Goal: Task Accomplishment & Management: Use online tool/utility

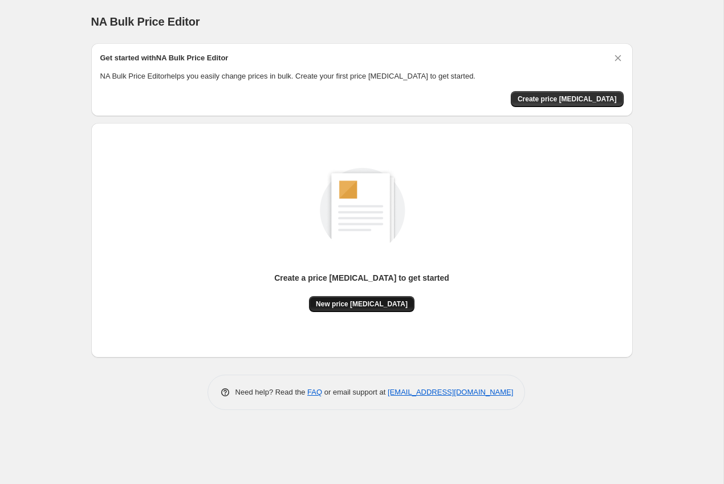
click at [336, 305] on span "New price [MEDICAL_DATA]" at bounding box center [362, 304] width 92 height 9
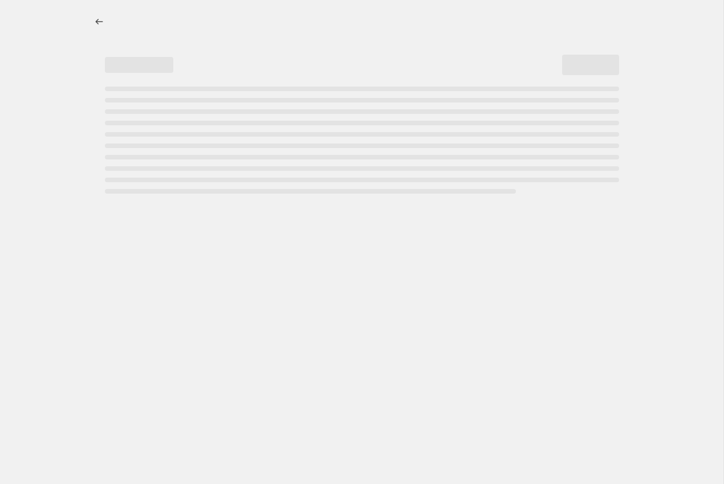
select select "percentage"
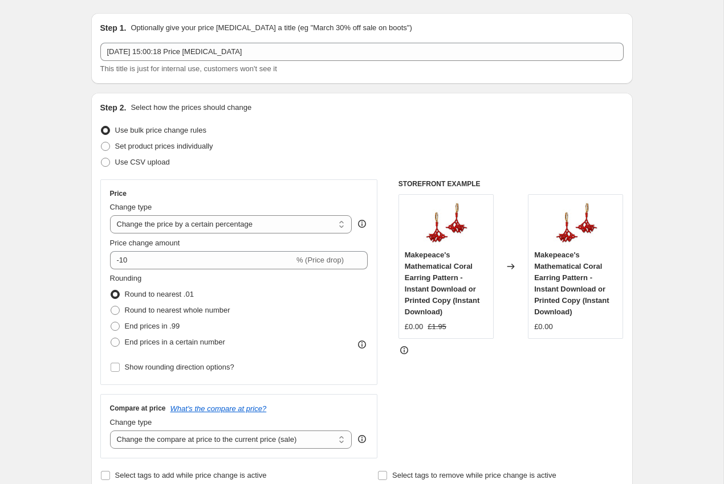
scroll to position [36, 0]
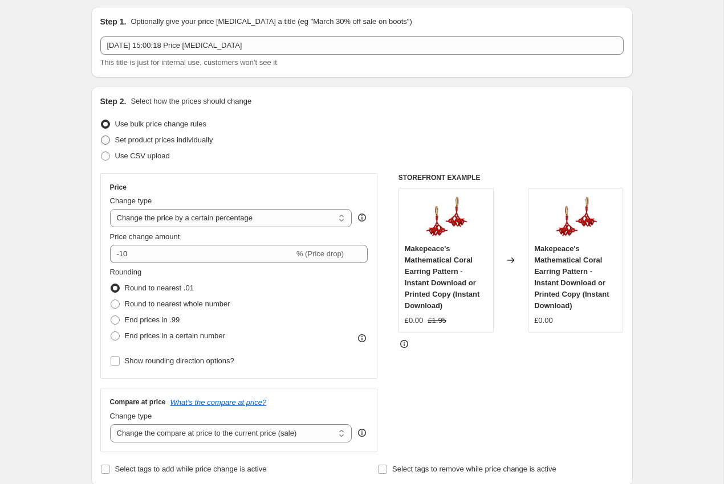
click at [129, 141] on span "Set product prices individually" at bounding box center [164, 140] width 98 height 9
click at [101, 136] on input "Set product prices individually" at bounding box center [101, 136] width 1 height 1
radio input "true"
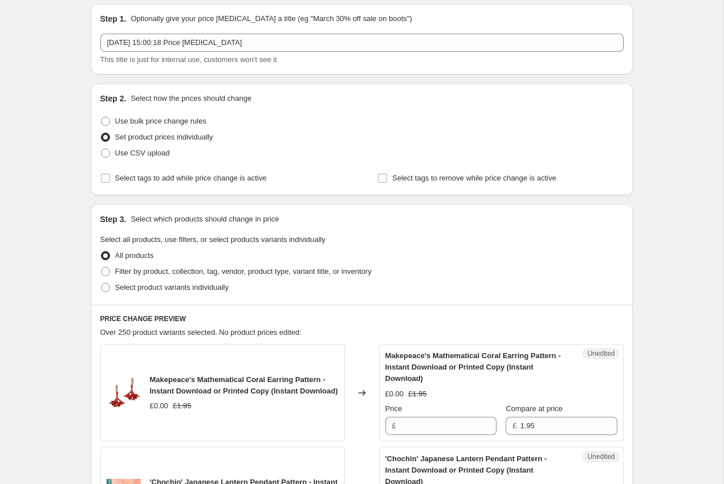
scroll to position [0, 0]
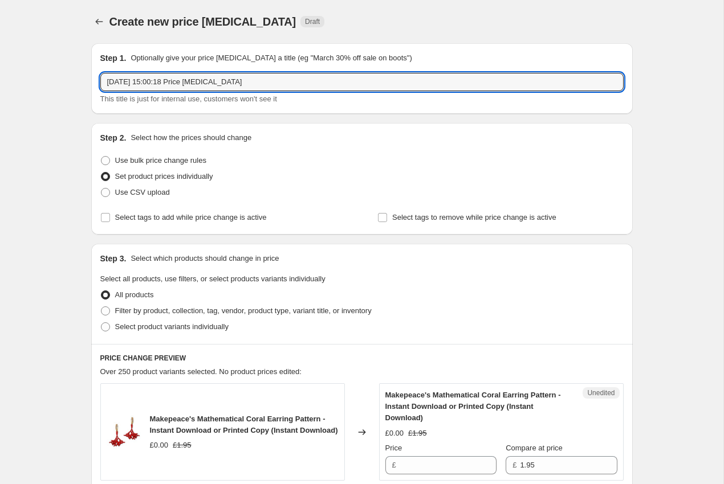
drag, startPoint x: 264, startPoint y: 85, endPoint x: 46, endPoint y: 69, distance: 218.3
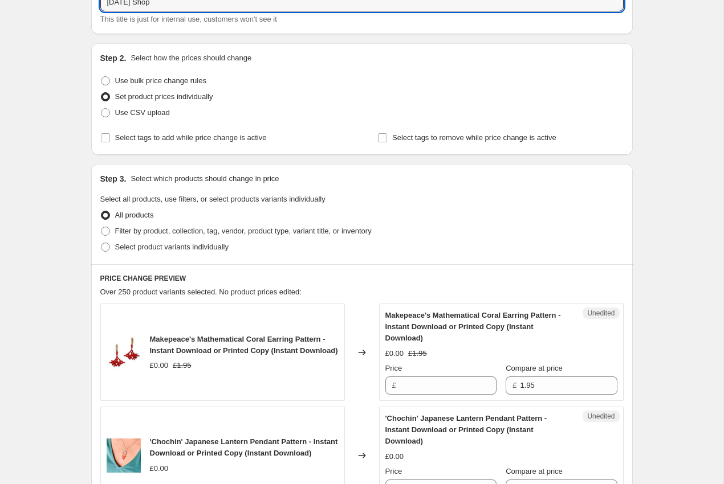
scroll to position [115, 0]
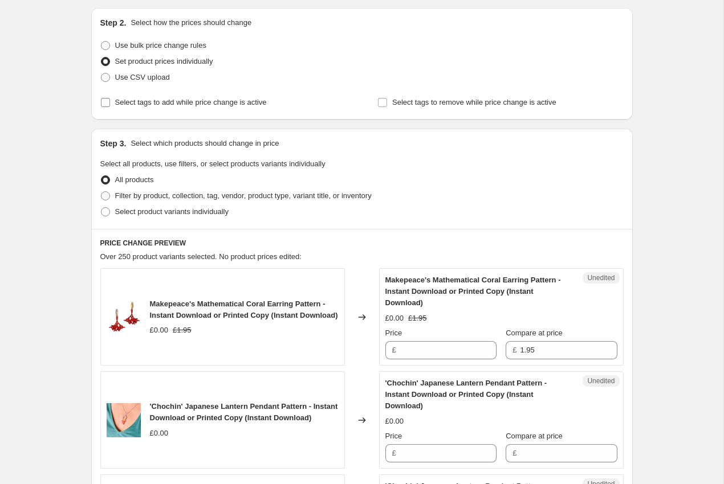
type input "Halloween Shop"
click at [126, 104] on span "Select tags to add while price change is active" at bounding box center [191, 102] width 152 height 9
click at [110, 104] on input "Select tags to add while price change is active" at bounding box center [105, 102] width 9 height 9
checkbox input "true"
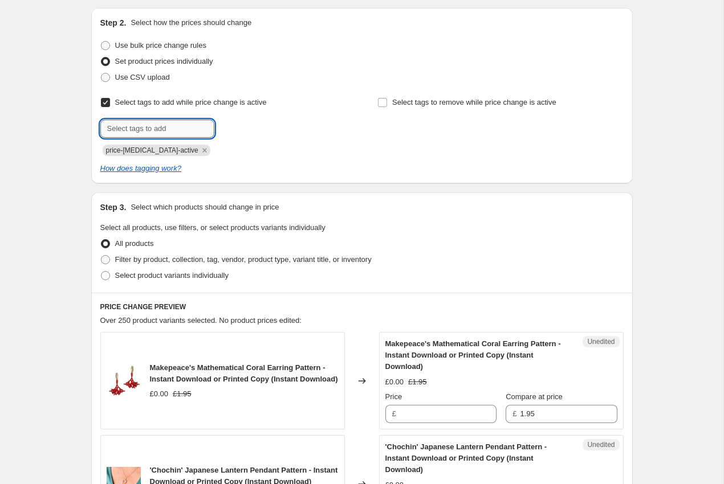
click at [157, 124] on input "text" at bounding box center [157, 129] width 114 height 18
click at [199, 152] on icon "Remove price-change-job-active" at bounding box center [204, 150] width 10 height 10
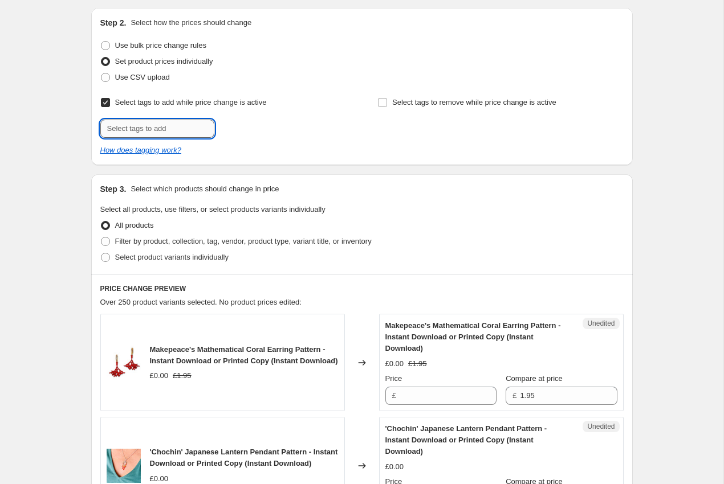
click at [164, 132] on input "text" at bounding box center [157, 129] width 114 height 18
type input "halloween-sale"
click at [445, 161] on div "Step 2. Select how the prices should change Use bulk price change rules Set pro…" at bounding box center [361, 86] width 541 height 157
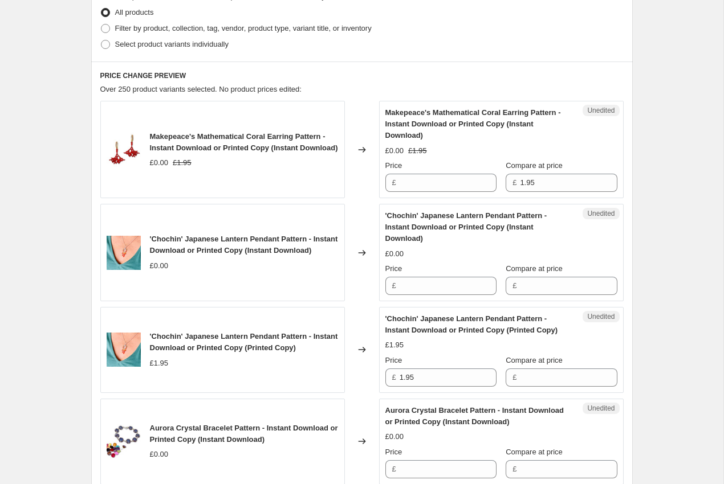
scroll to position [329, 0]
click at [139, 26] on span "Filter by product, collection, tag, vendor, product type, variant title, or inv…" at bounding box center [243, 27] width 256 height 9
click at [101, 24] on input "Filter by product, collection, tag, vendor, product type, variant title, or inv…" at bounding box center [101, 23] width 1 height 1
radio input "true"
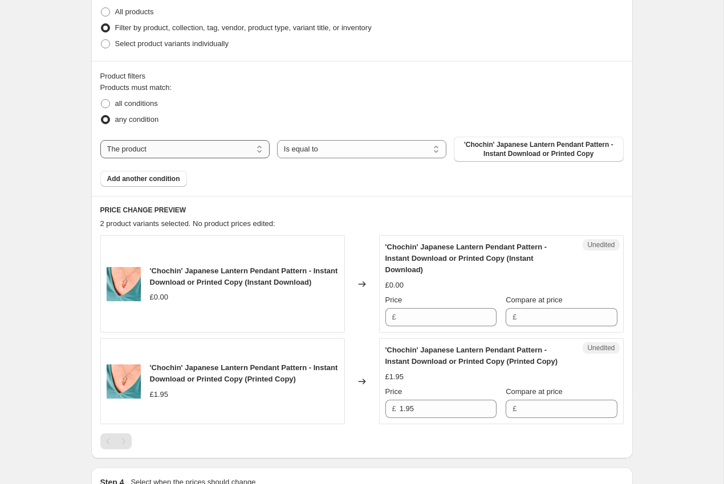
click at [231, 144] on select "The product The product's collection The product's tag The product's vendor The…" at bounding box center [184, 149] width 169 height 18
select select "collection"
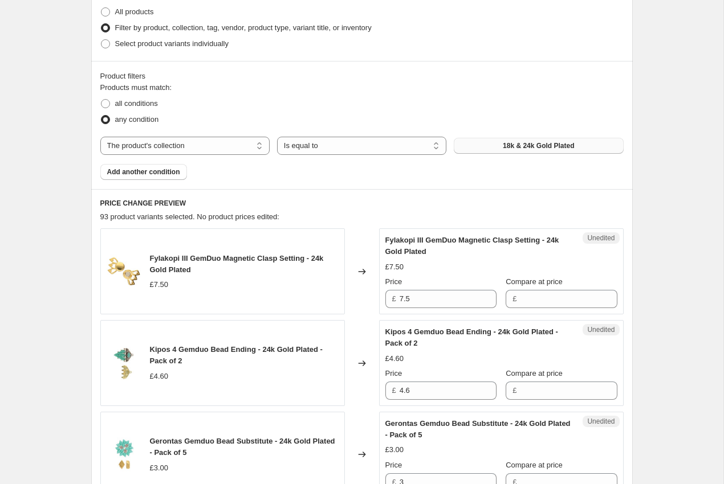
click at [496, 146] on button "18k & 24k Gold Plated" at bounding box center [538, 146] width 169 height 16
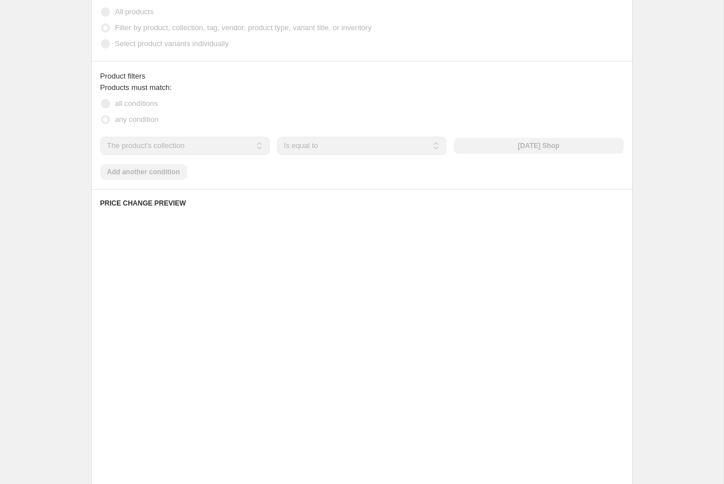
scroll to position [259, 0]
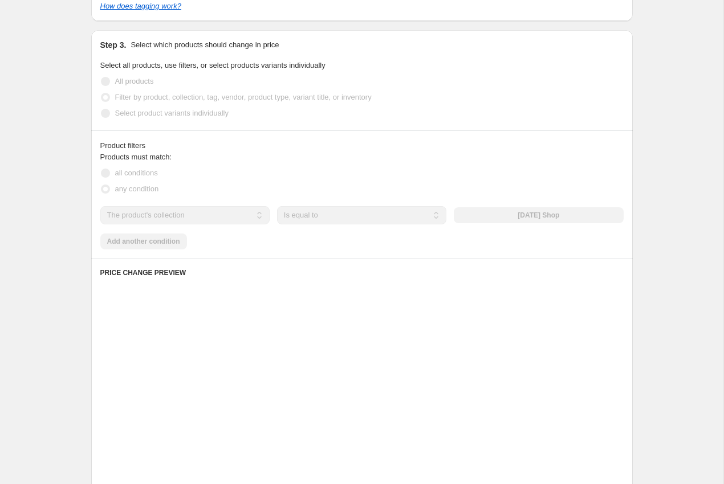
click at [105, 81] on span at bounding box center [105, 81] width 9 height 9
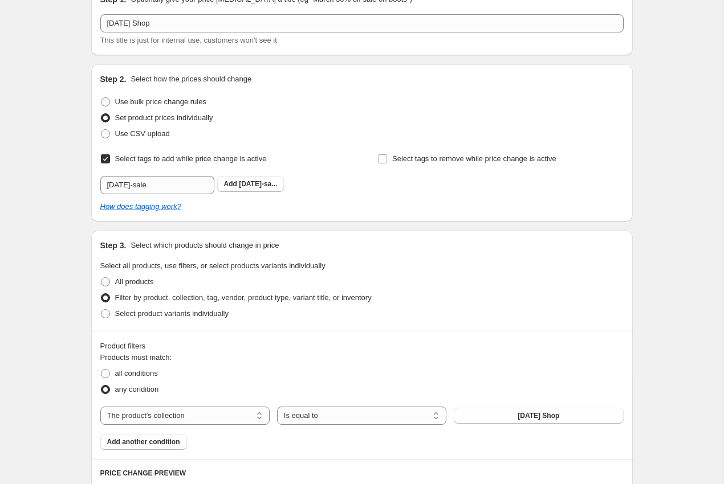
scroll to position [0, 0]
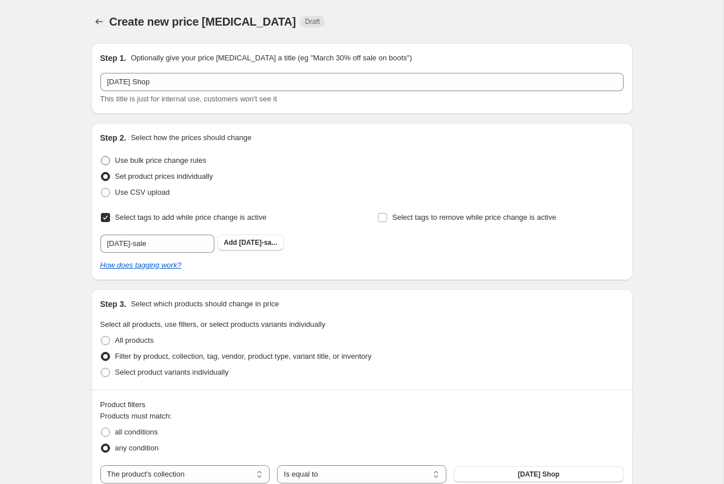
click at [108, 161] on span at bounding box center [105, 160] width 9 height 9
click at [101, 157] on input "Use bulk price change rules" at bounding box center [101, 156] width 1 height 1
radio input "true"
select select "percentage"
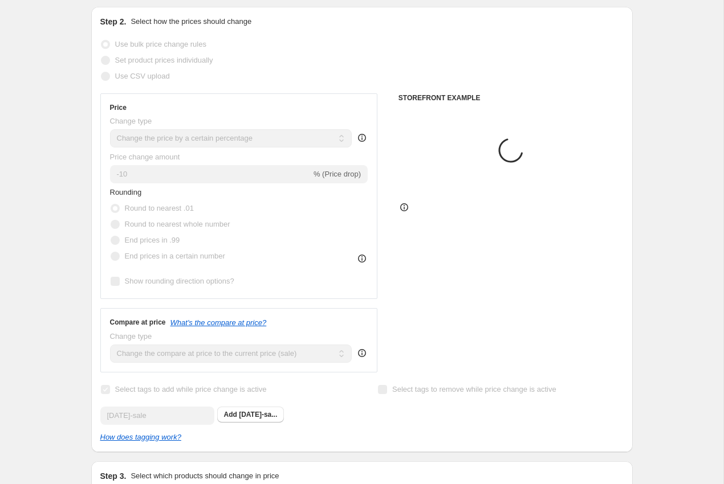
scroll to position [110, 0]
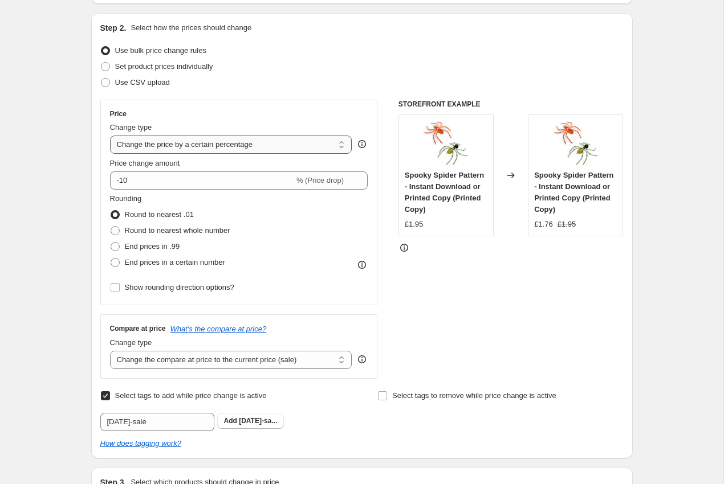
click at [146, 149] on select "Change the price to a certain amount Change the price by a certain amount Chang…" at bounding box center [231, 145] width 242 height 18
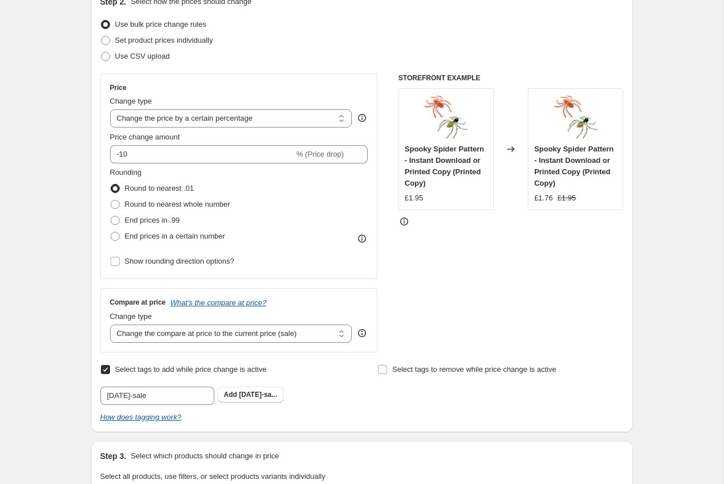
scroll to position [139, 0]
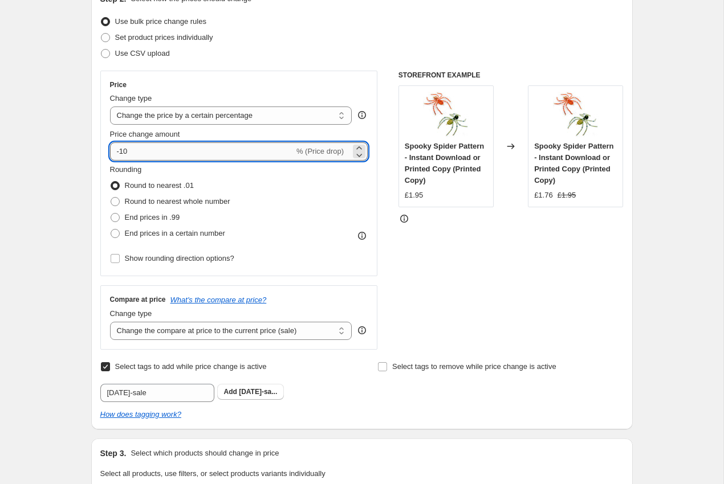
click at [137, 154] on input "-10" at bounding box center [202, 151] width 184 height 18
type input "-1"
type input "-20"
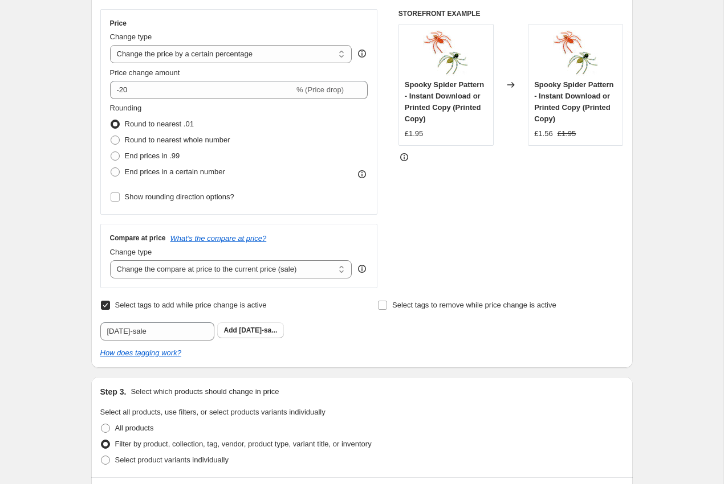
scroll to position [201, 0]
click at [112, 142] on span at bounding box center [115, 139] width 9 height 9
click at [111, 136] on input "Round to nearest whole number" at bounding box center [111, 135] width 1 height 1
radio input "true"
click at [115, 121] on span at bounding box center [115, 123] width 9 height 9
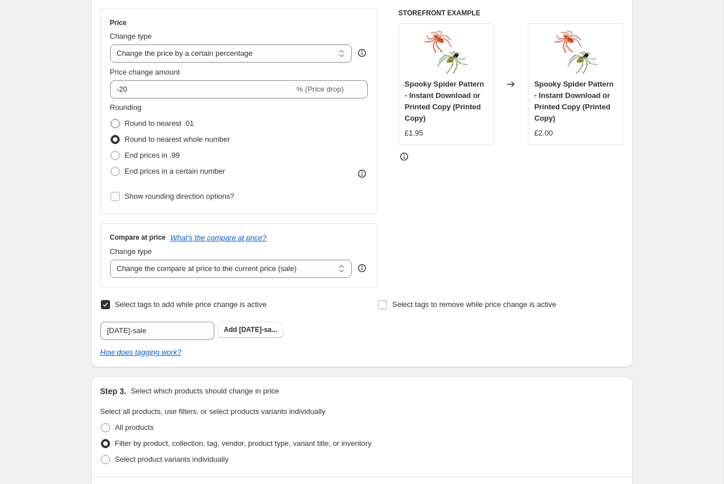
click at [111, 120] on input "Round to nearest .01" at bounding box center [111, 119] width 1 height 1
radio input "true"
click at [120, 174] on label "End prices in a certain number" at bounding box center [167, 172] width 115 height 16
click at [111, 168] on input "End prices in a certain number" at bounding box center [111, 167] width 1 height 1
radio input "true"
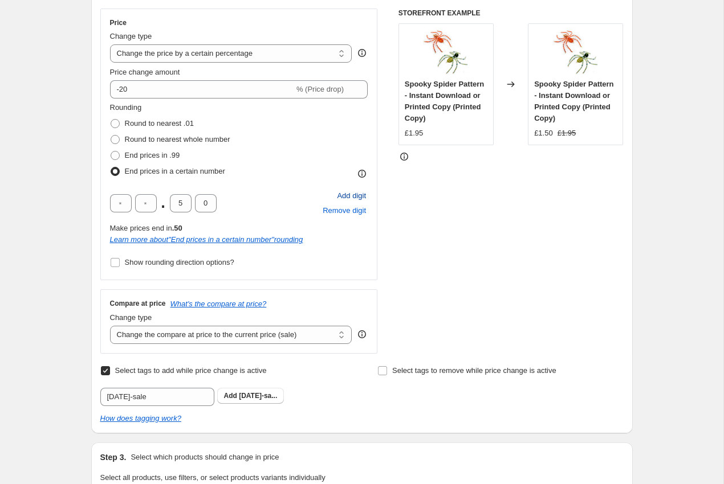
click at [350, 199] on span "Add digit" at bounding box center [351, 195] width 29 height 11
click at [349, 214] on span "Remove digit" at bounding box center [344, 210] width 43 height 11
click at [186, 202] on input "5" at bounding box center [181, 203] width 22 height 18
type input "0"
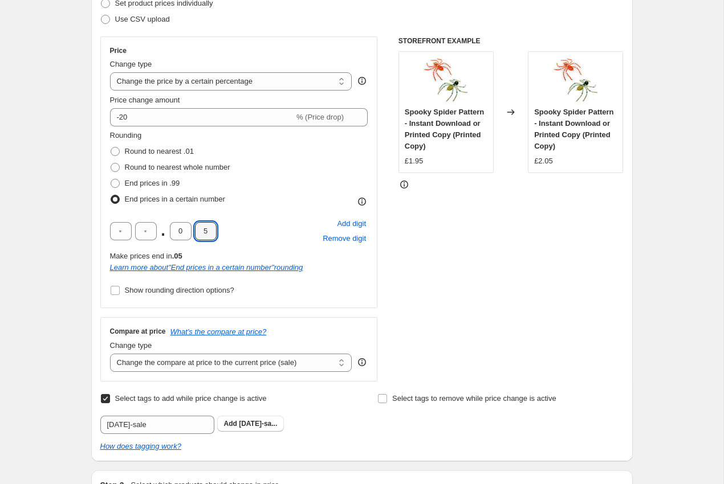
scroll to position [148, 0]
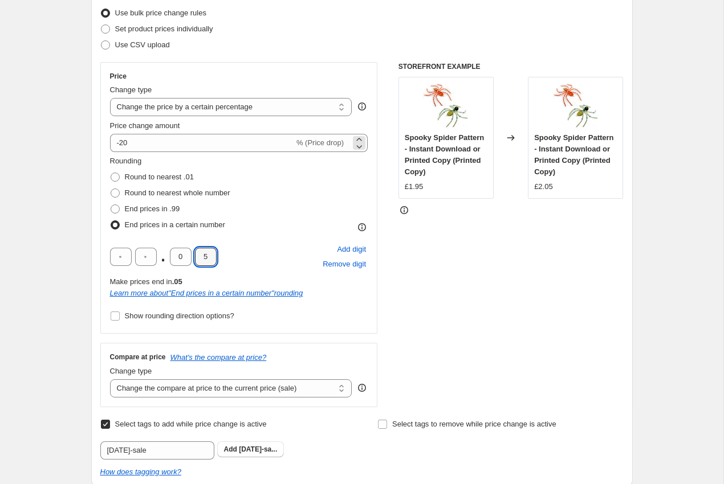
type input "5"
click at [307, 146] on span "% (Price drop)" at bounding box center [319, 142] width 47 height 9
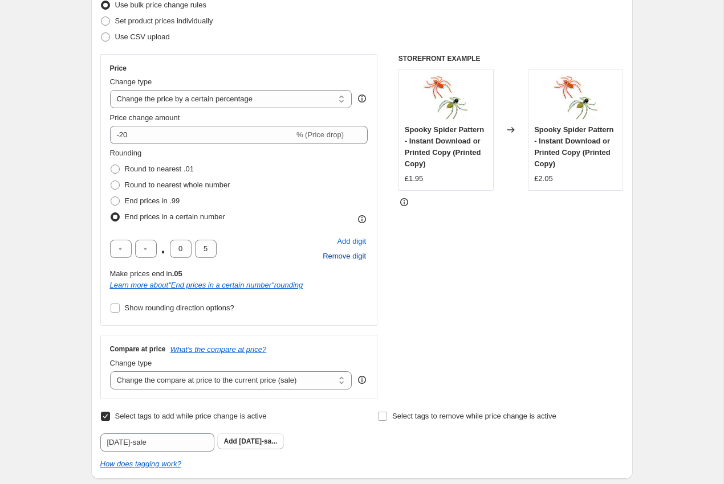
click at [341, 257] on span "Remove digit" at bounding box center [344, 256] width 43 height 11
click at [341, 257] on div "Add digit Remove digit" at bounding box center [344, 249] width 47 height 30
click at [158, 169] on span "Round to nearest .01" at bounding box center [159, 169] width 69 height 9
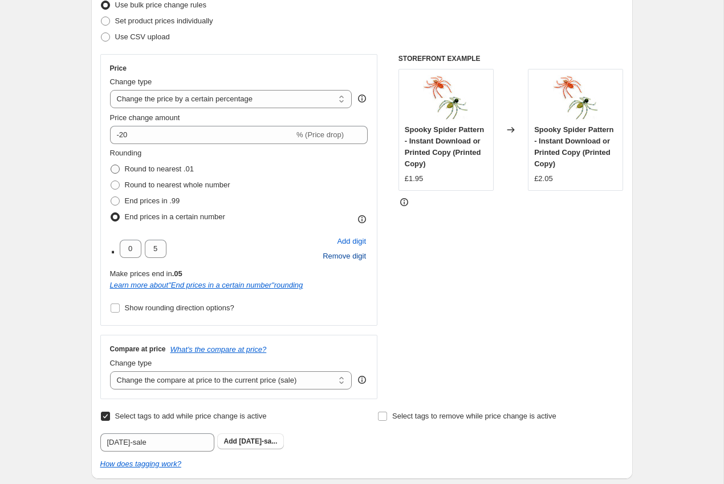
click at [111, 165] on input "Round to nearest .01" at bounding box center [111, 165] width 1 height 1
radio input "true"
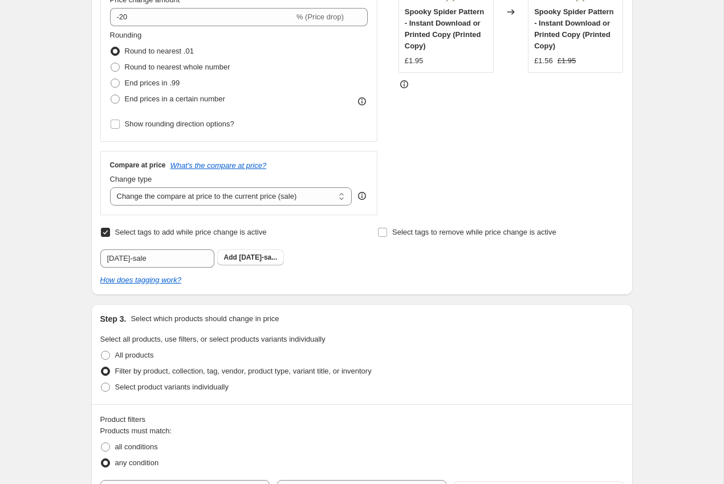
scroll to position [288, 0]
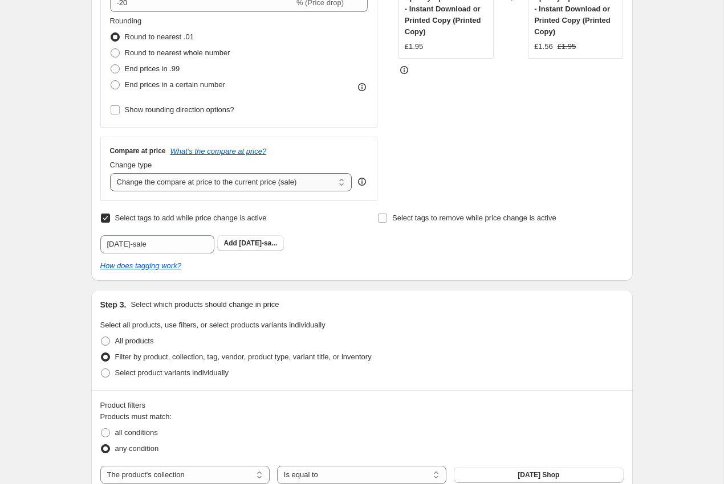
click at [200, 185] on select "Change the compare at price to the current price (sale) Change the compare at p…" at bounding box center [231, 182] width 242 height 18
click at [110, 173] on select "Change the compare at price to the current price (sale) Change the compare at p…" at bounding box center [231, 182] width 242 height 18
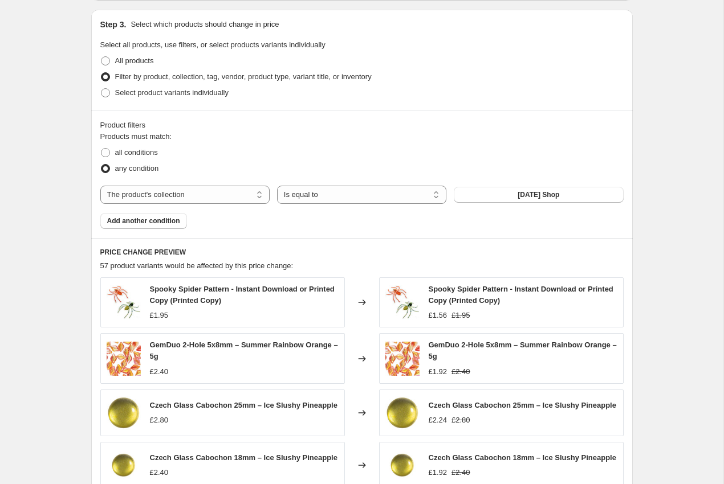
scroll to position [648, 0]
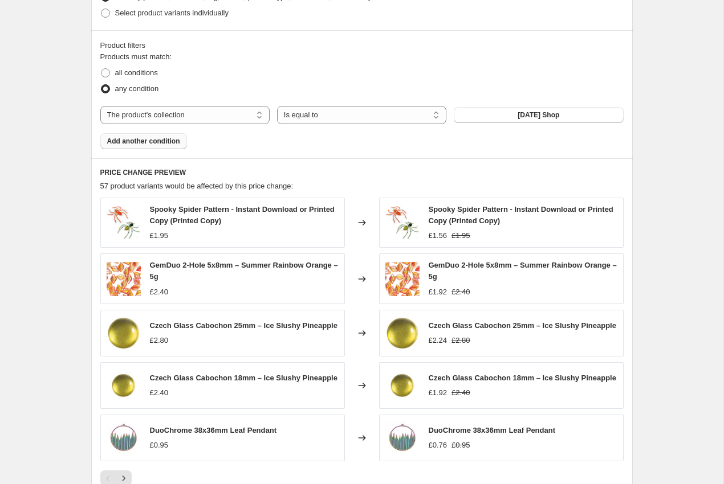
click at [168, 148] on button "Add another condition" at bounding box center [143, 141] width 87 height 16
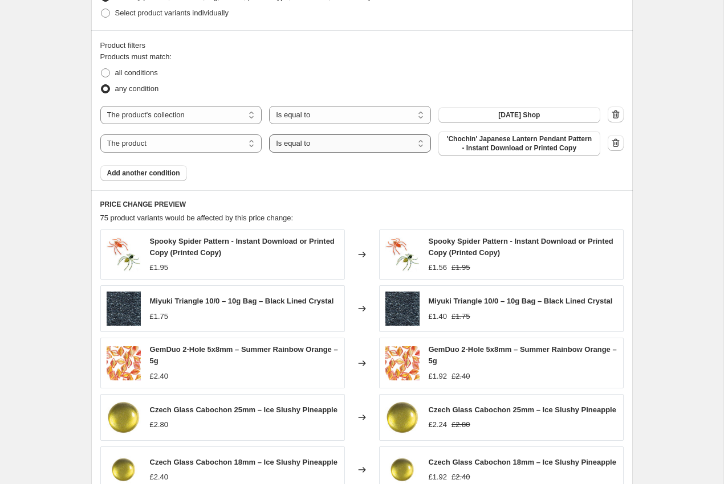
click at [290, 136] on select "Is equal to Is not equal to" at bounding box center [350, 143] width 162 height 18
click at [234, 147] on select "The product The product's collection The product's tag The product's vendor The…" at bounding box center [181, 143] width 162 height 18
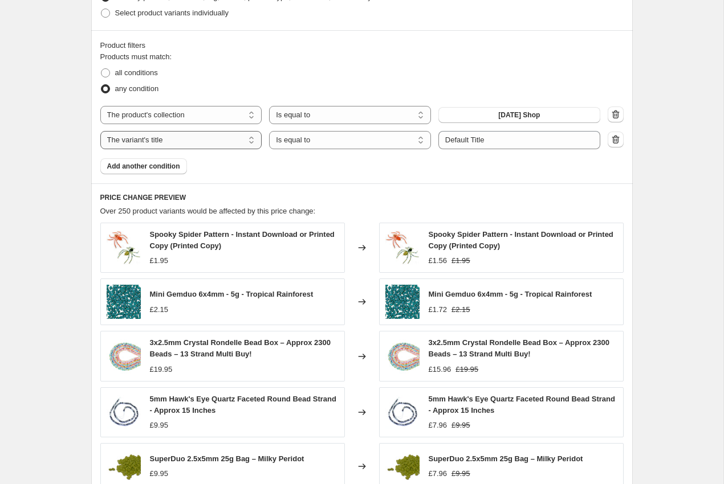
click at [213, 138] on select "The product The product's collection The product's tag The product's vendor The…" at bounding box center [181, 140] width 162 height 18
select select "product"
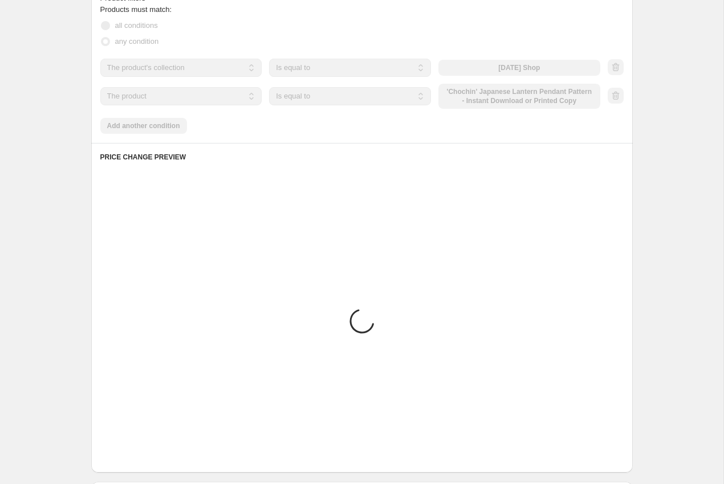
scroll to position [711, 0]
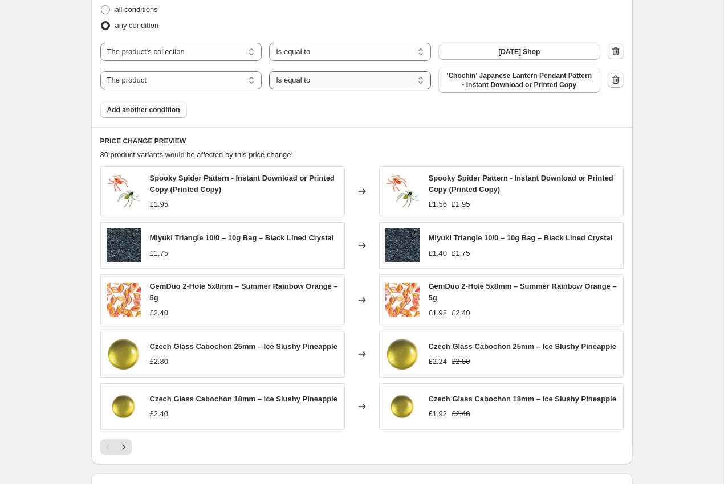
click at [350, 81] on select "Is equal to Is not equal to" at bounding box center [350, 80] width 162 height 18
select select "not_equal"
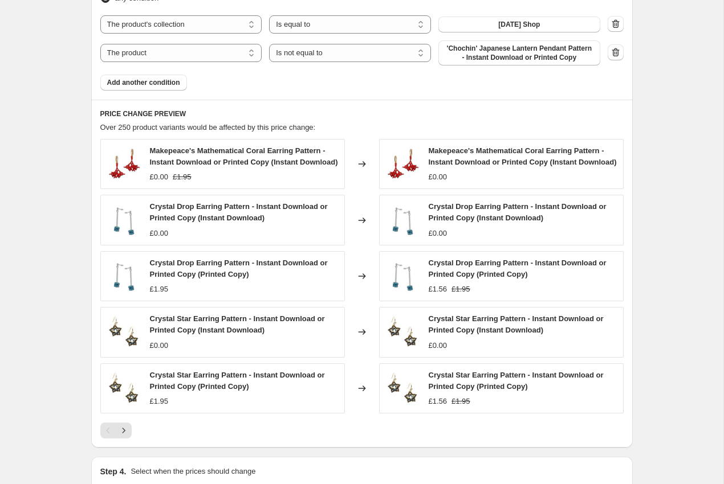
scroll to position [743, 0]
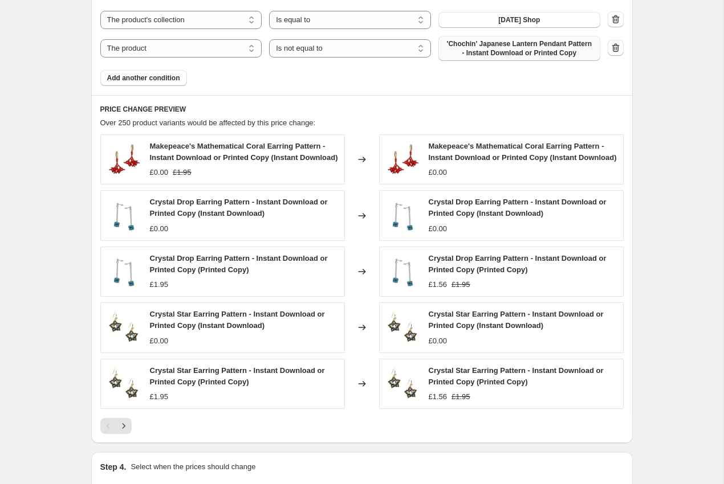
click at [463, 54] on span "'Chochin' Japanese Lantern Pendant Pattern - Instant Download or Printed Copy" at bounding box center [519, 48] width 148 height 18
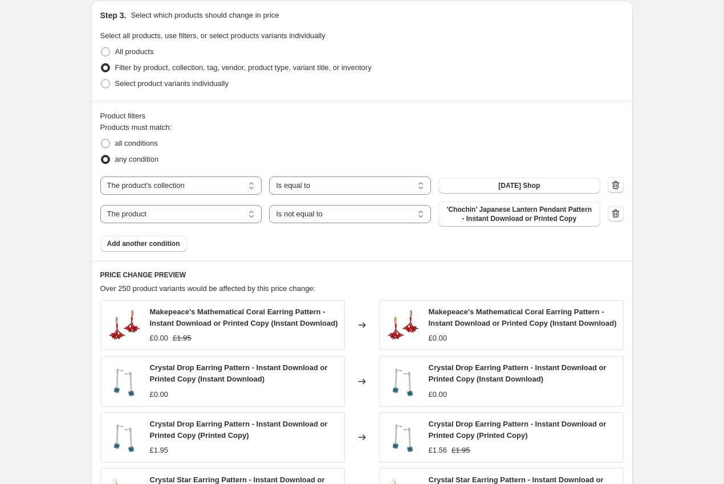
scroll to position [589, 0]
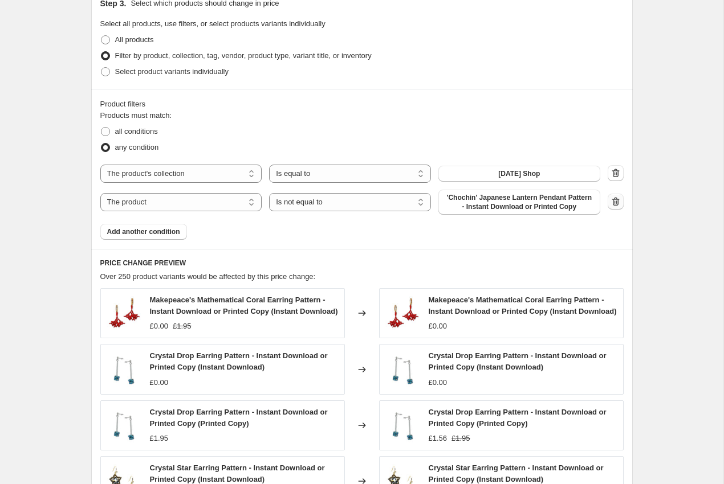
click at [616, 203] on icon "button" at bounding box center [615, 202] width 1 height 3
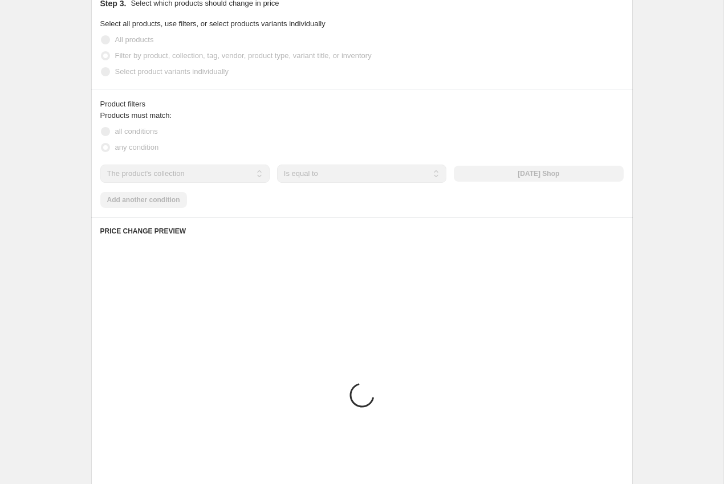
click at [110, 133] on span at bounding box center [105, 132] width 10 height 10
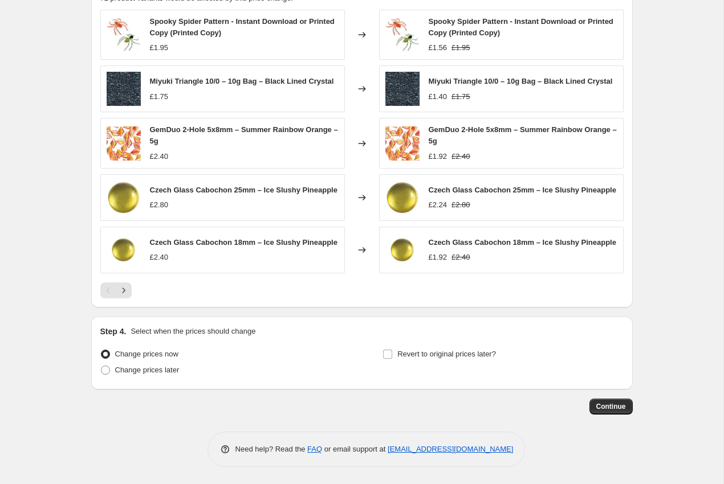
scroll to position [847, 0]
click at [164, 374] on span "Change prices later" at bounding box center [147, 370] width 64 height 11
click at [101, 366] on input "Change prices later" at bounding box center [101, 366] width 1 height 1
radio input "true"
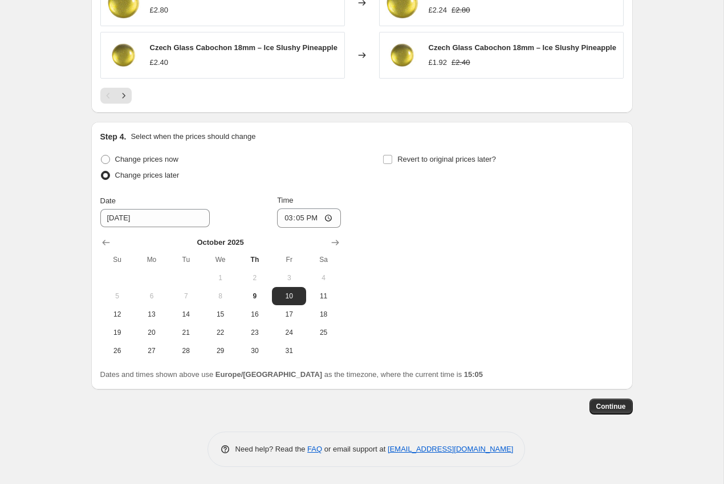
scroll to position [1042, 0]
click at [388, 162] on input "Revert to original prices later?" at bounding box center [387, 159] width 9 height 9
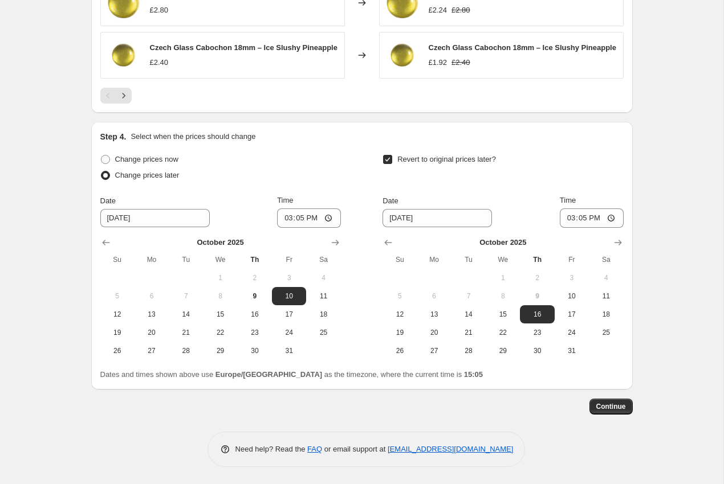
click at [388, 162] on input "Revert to original prices later?" at bounding box center [387, 159] width 9 height 9
checkbox input "false"
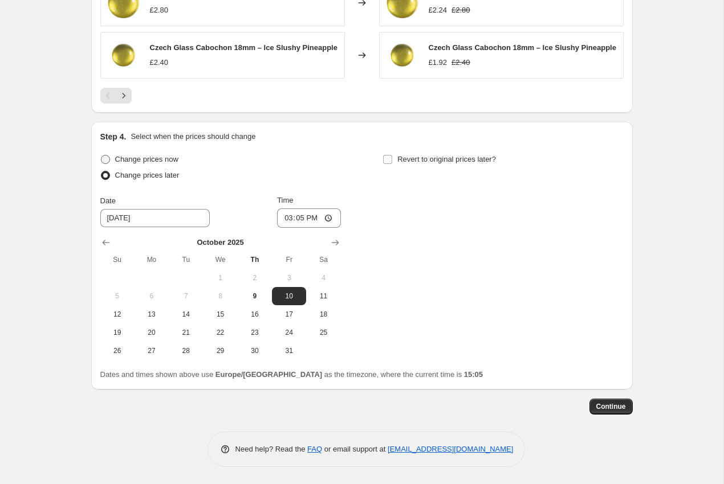
click at [160, 162] on span "Change prices now" at bounding box center [146, 159] width 63 height 9
click at [101, 156] on input "Change prices now" at bounding box center [101, 155] width 1 height 1
radio input "true"
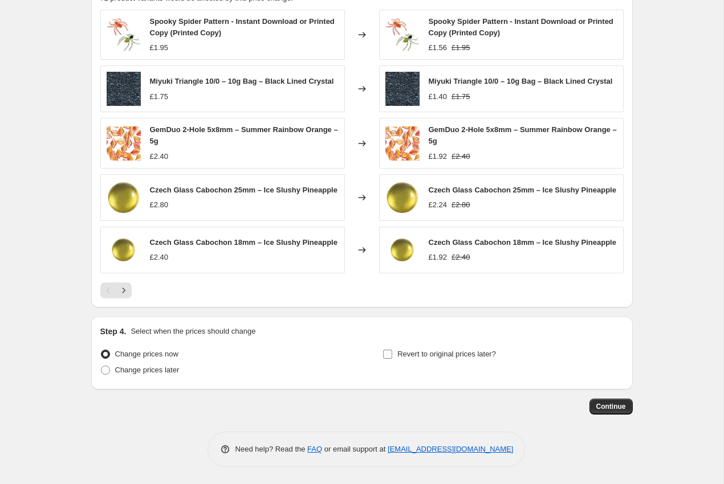
click at [398, 350] on span "Revert to original prices later?" at bounding box center [446, 354] width 99 height 9
click at [392, 350] on input "Revert to original prices later?" at bounding box center [387, 354] width 9 height 9
checkbox input "true"
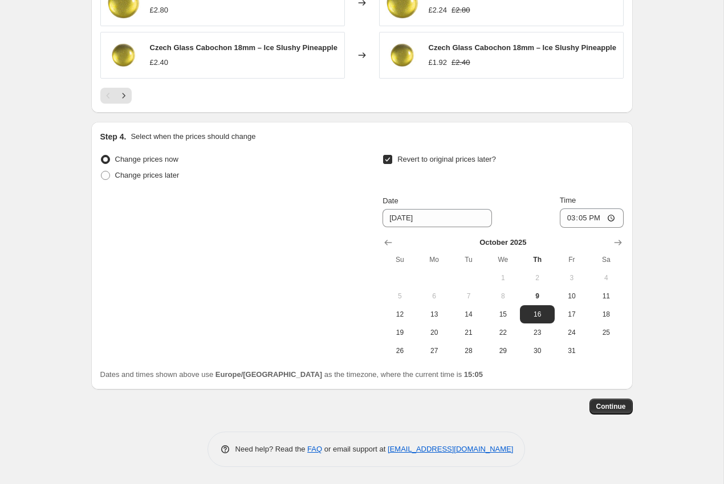
scroll to position [1042, 0]
click at [455, 218] on input "[DATE]" at bounding box center [436, 218] width 109 height 18
click at [530, 348] on span "30" at bounding box center [536, 350] width 25 height 9
type input "[DATE]"
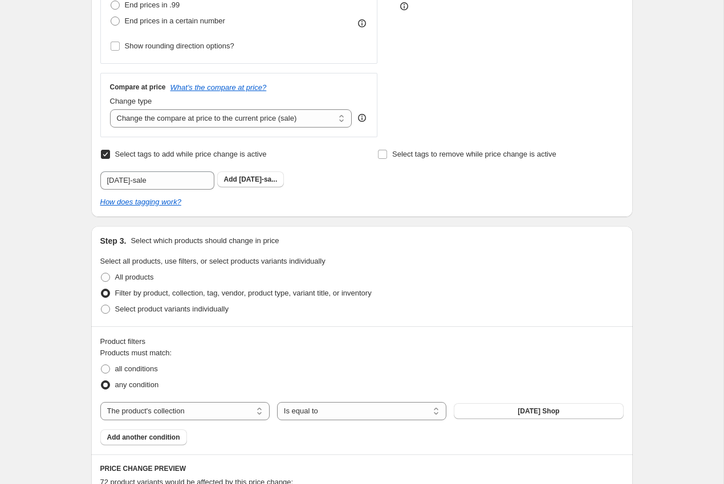
scroll to position [342, 0]
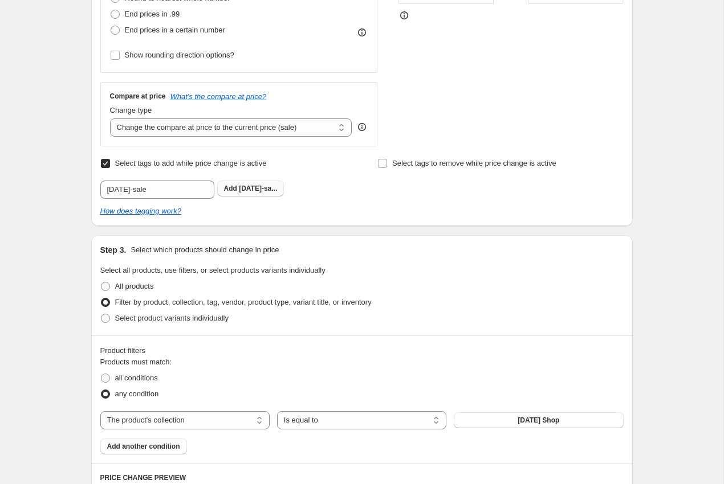
click at [277, 187] on span "halloween-sa..." at bounding box center [258, 189] width 38 height 8
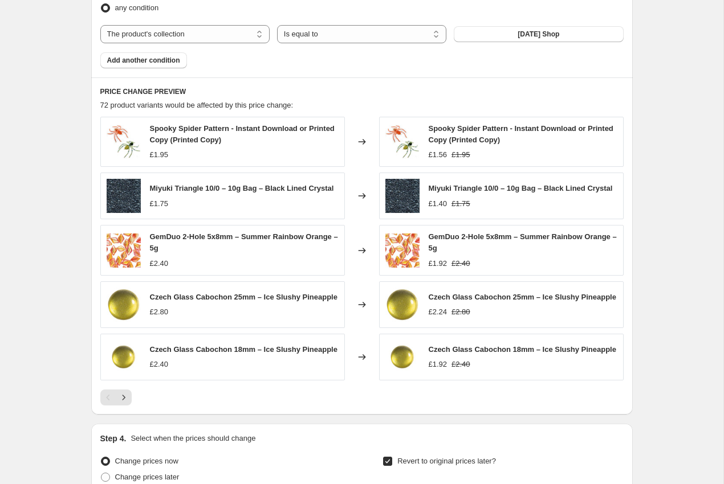
scroll to position [1060, 0]
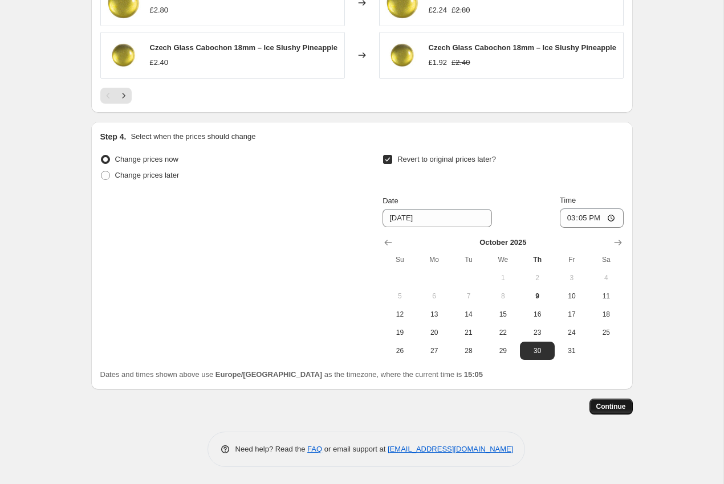
click at [607, 407] on span "Continue" at bounding box center [611, 406] width 30 height 9
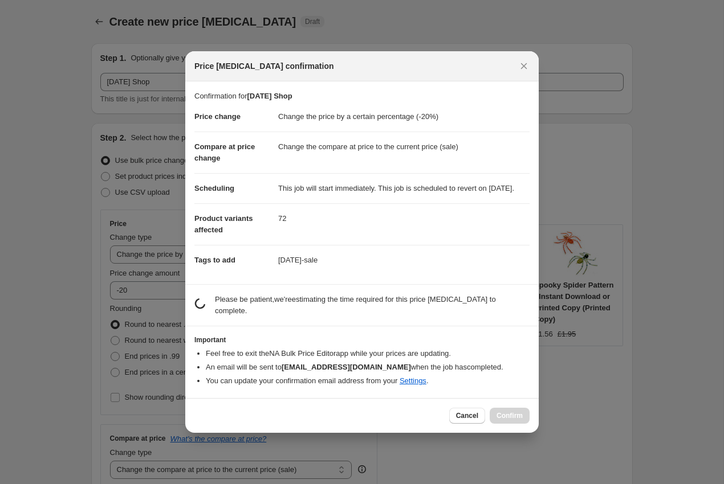
scroll to position [0, 0]
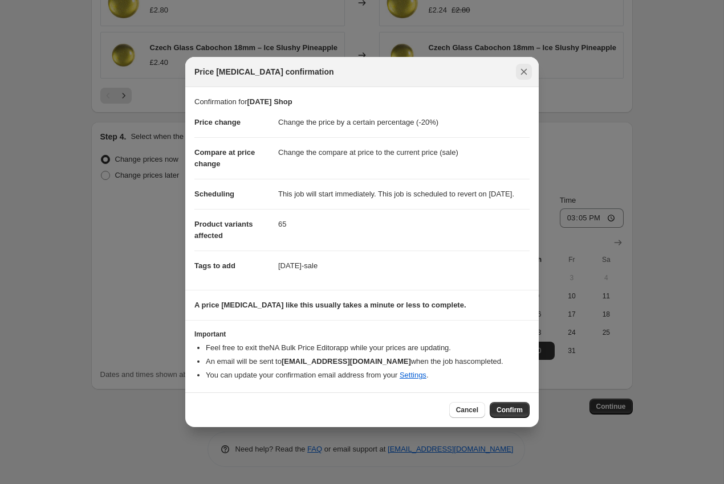
click at [527, 66] on icon "Close" at bounding box center [523, 71] width 11 height 11
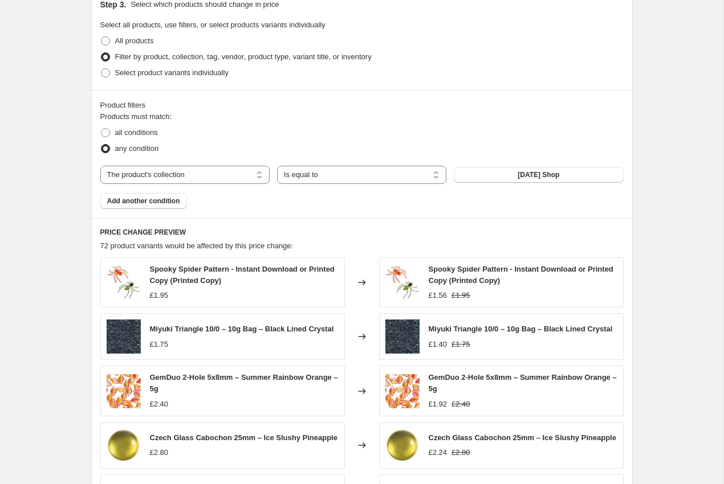
scroll to position [605, 0]
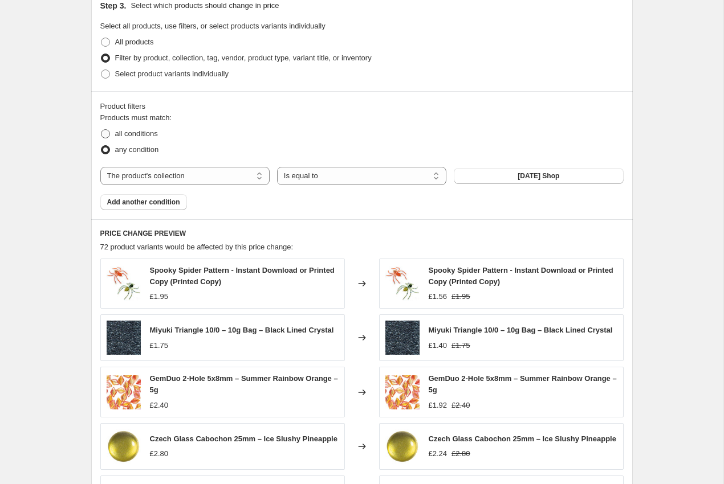
click at [129, 134] on span "all conditions" at bounding box center [136, 133] width 43 height 9
click at [101, 130] on input "all conditions" at bounding box center [101, 129] width 1 height 1
radio input "true"
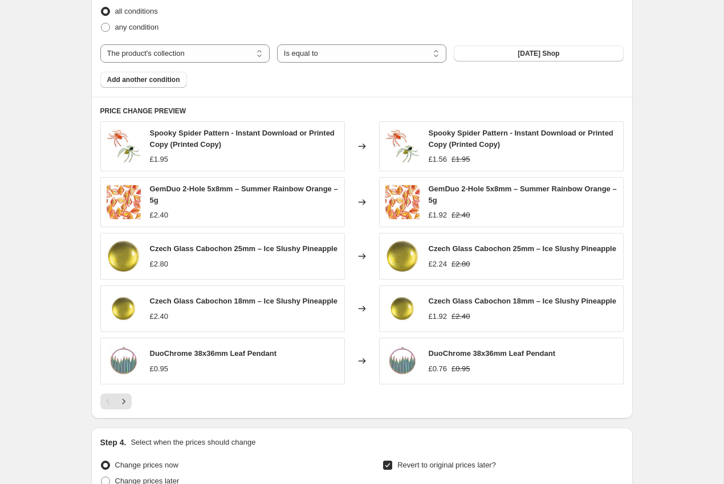
scroll to position [729, 0]
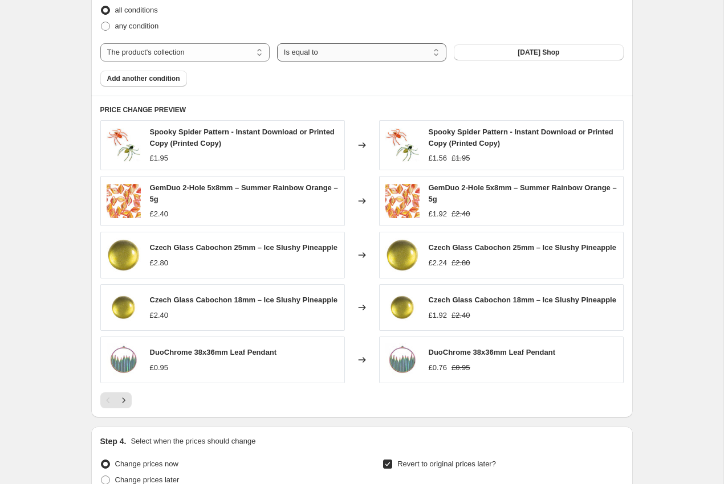
click at [313, 58] on select "Is equal to Is not equal to" at bounding box center [361, 52] width 169 height 18
click at [277, 43] on select "Is equal to Is not equal to" at bounding box center [361, 52] width 169 height 18
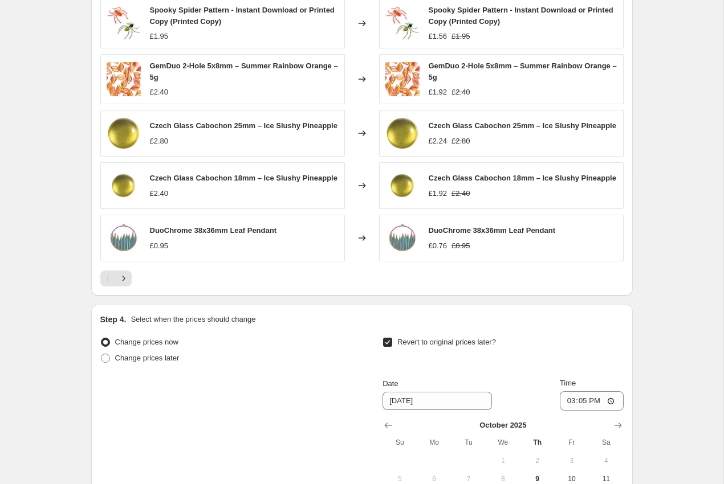
scroll to position [869, 0]
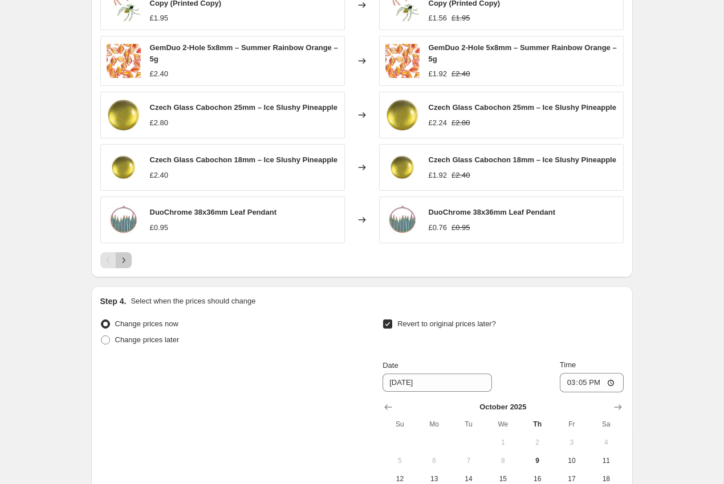
click at [127, 266] on icon "Next" at bounding box center [123, 260] width 11 height 11
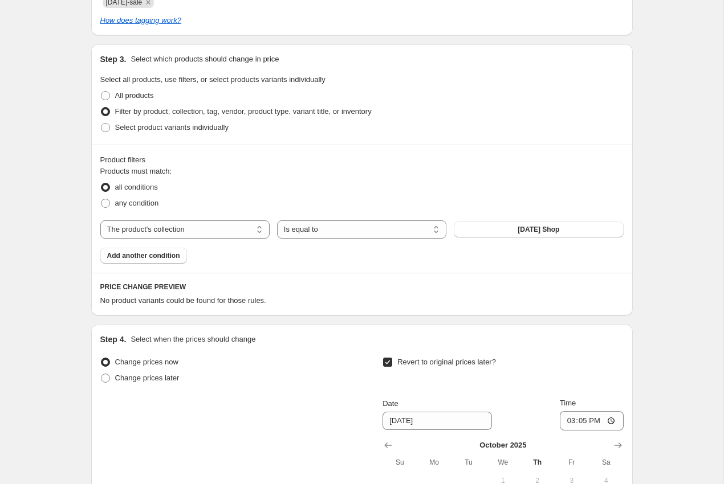
scroll to position [553, 0]
click at [194, 238] on div "Products must match: all conditions any condition The product The product's col…" at bounding box center [361, 214] width 523 height 98
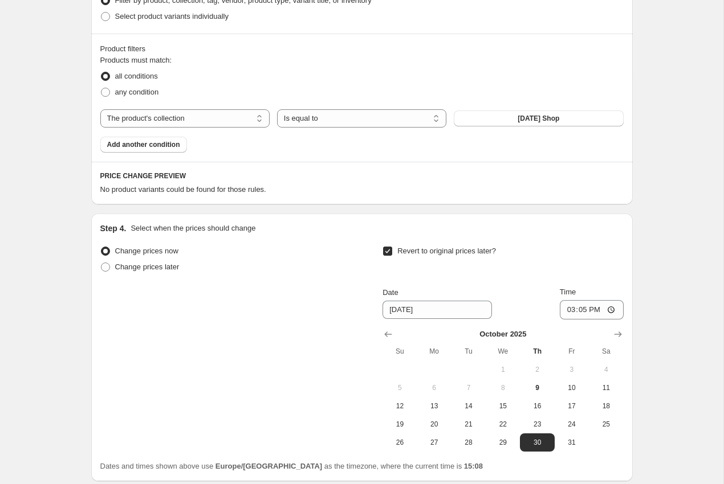
scroll to position [663, 0]
click at [143, 117] on select "The product The product's collection The product's tag The product's vendor The…" at bounding box center [184, 118] width 169 height 18
click at [100, 109] on select "The product The product's collection The product's tag The product's vendor The…" at bounding box center [184, 118] width 169 height 18
click at [93, 142] on div "Product filters Products must match: all conditions any condition The product T…" at bounding box center [361, 97] width 541 height 128
click at [101, 91] on span at bounding box center [105, 91] width 9 height 9
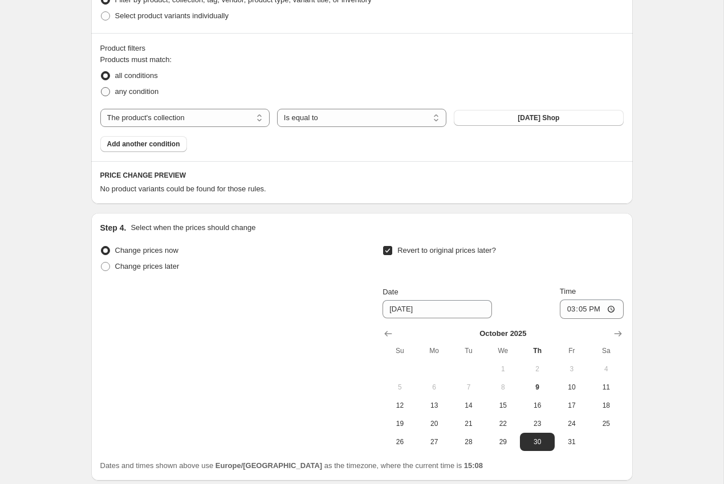
click at [101, 88] on input "any condition" at bounding box center [101, 87] width 1 height 1
radio input "true"
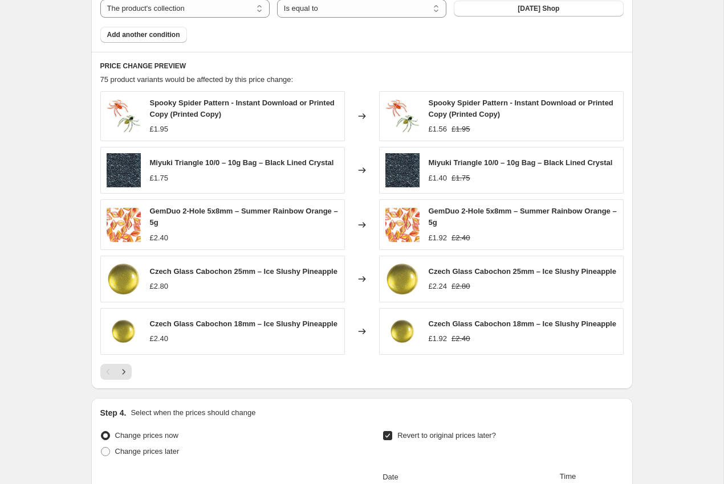
scroll to position [788, 0]
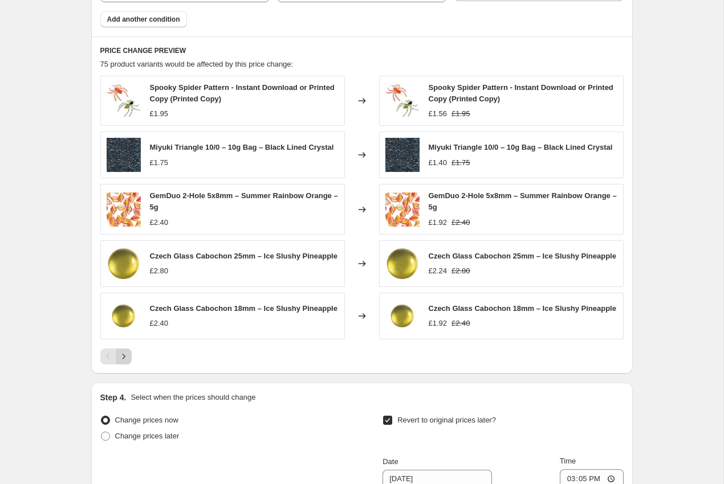
click at [121, 362] on icon "Next" at bounding box center [123, 356] width 11 height 11
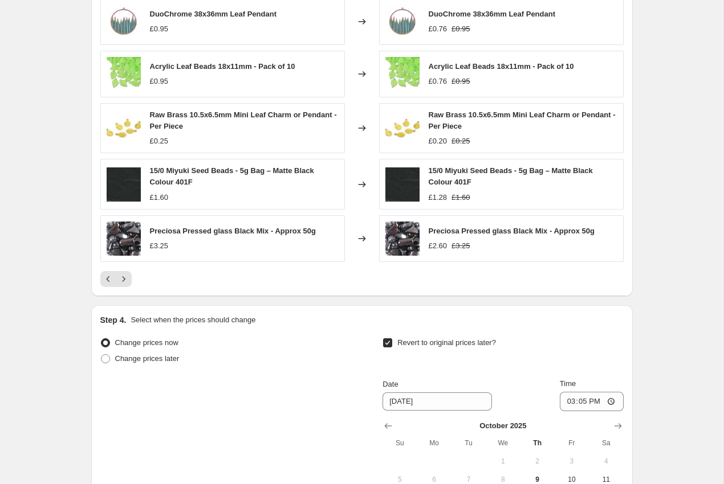
scroll to position [890, 0]
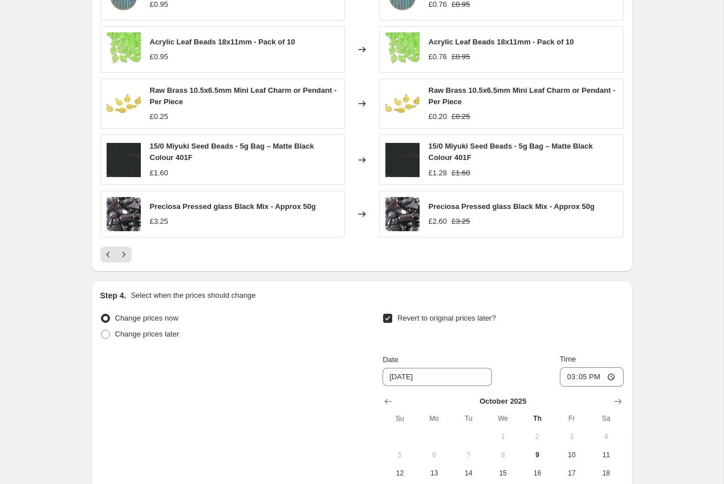
click at [226, 268] on div "PRICE CHANGE PREVIEW 62 product variants would be affected by this price change…" at bounding box center [361, 102] width 541 height 337
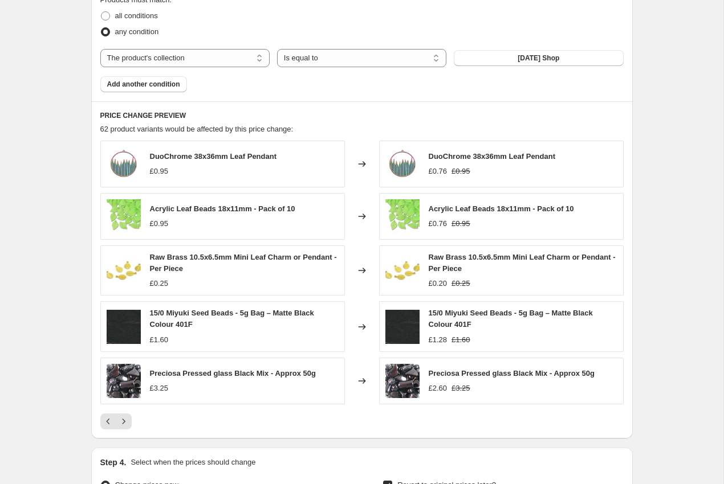
scroll to position [701, 0]
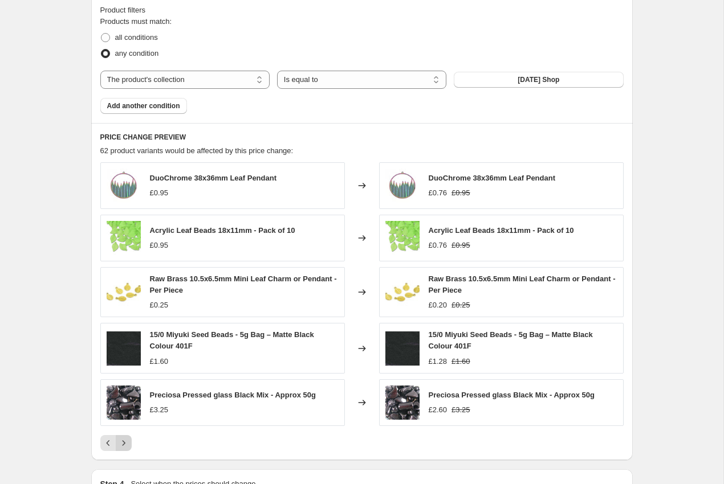
click at [125, 440] on icon "Next" at bounding box center [123, 443] width 11 height 11
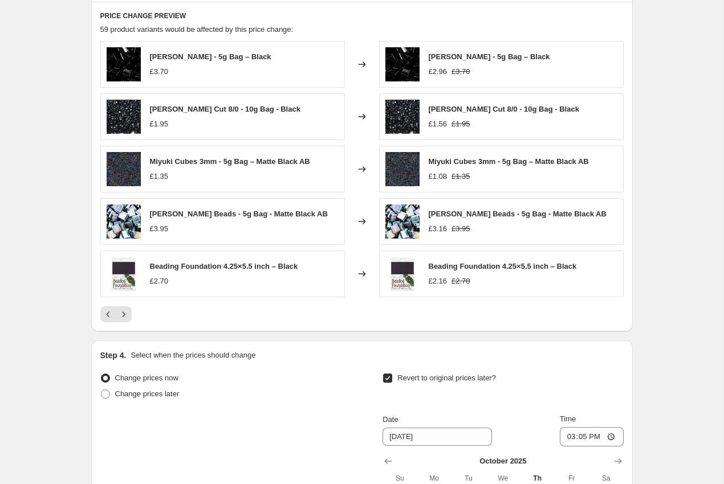
scroll to position [828, 0]
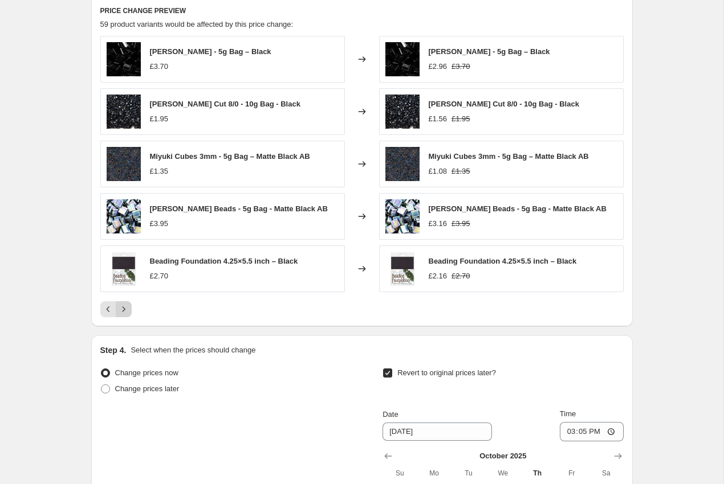
click at [129, 309] on button "Next" at bounding box center [124, 309] width 16 height 16
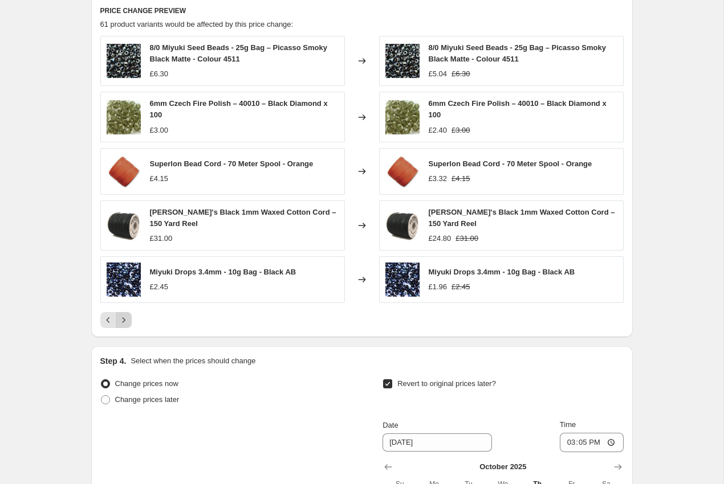
click at [124, 322] on icon "Next" at bounding box center [123, 320] width 11 height 11
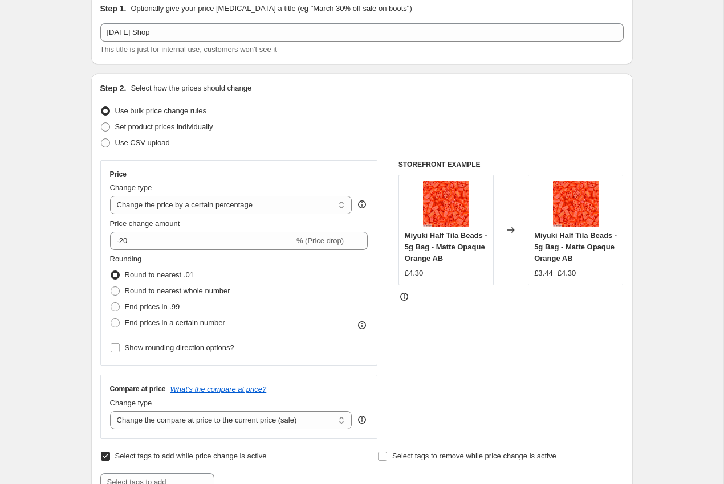
scroll to position [89, 0]
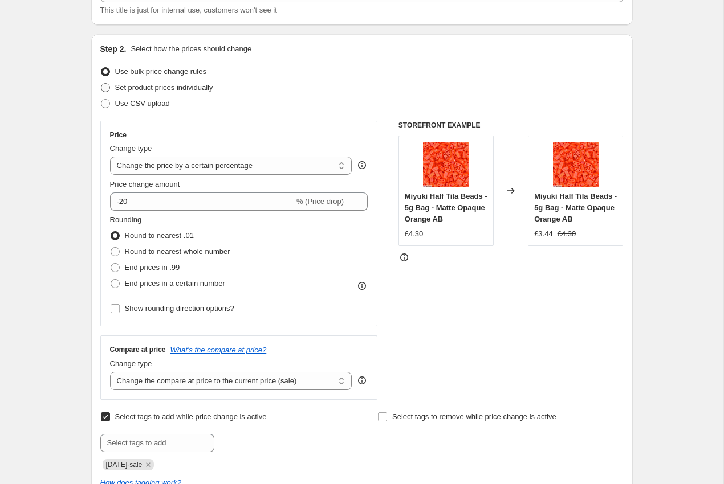
click at [121, 88] on span "Set product prices individually" at bounding box center [164, 87] width 98 height 9
click at [101, 84] on input "Set product prices individually" at bounding box center [101, 83] width 1 height 1
radio input "true"
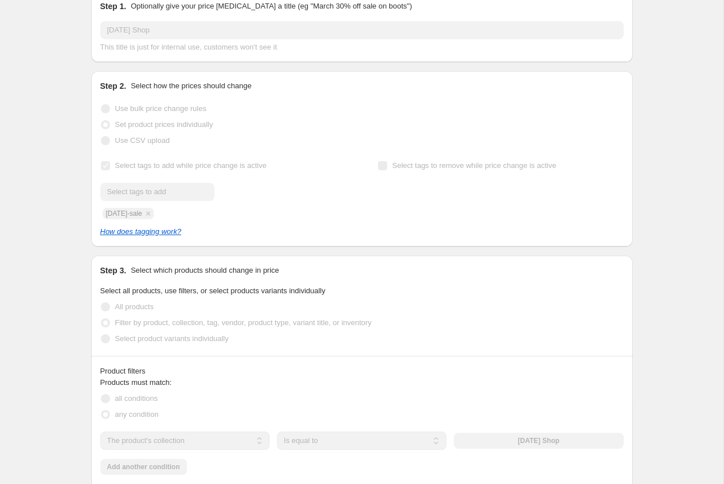
scroll to position [0, 0]
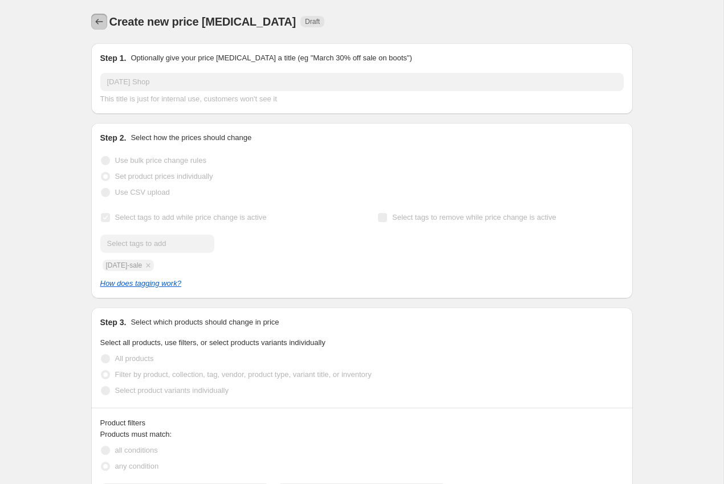
click at [101, 21] on icon "Price change jobs" at bounding box center [98, 21] width 11 height 11
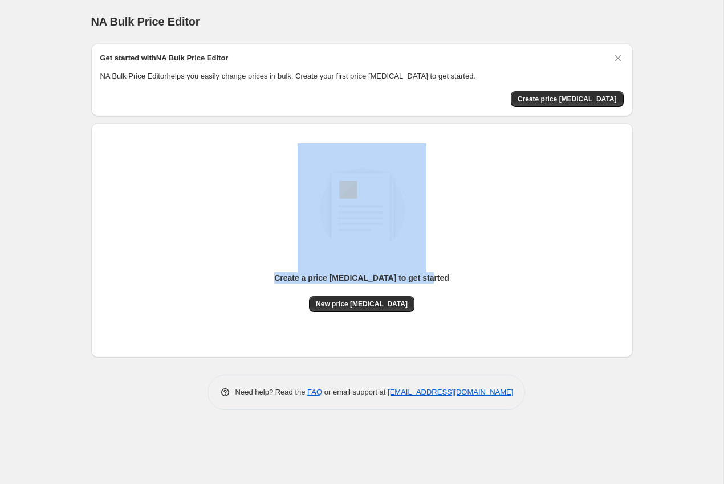
drag, startPoint x: 209, startPoint y: 160, endPoint x: 512, endPoint y: 323, distance: 344.2
click at [512, 323] on div "Create a price change job to get started New price change job" at bounding box center [361, 240] width 523 height 217
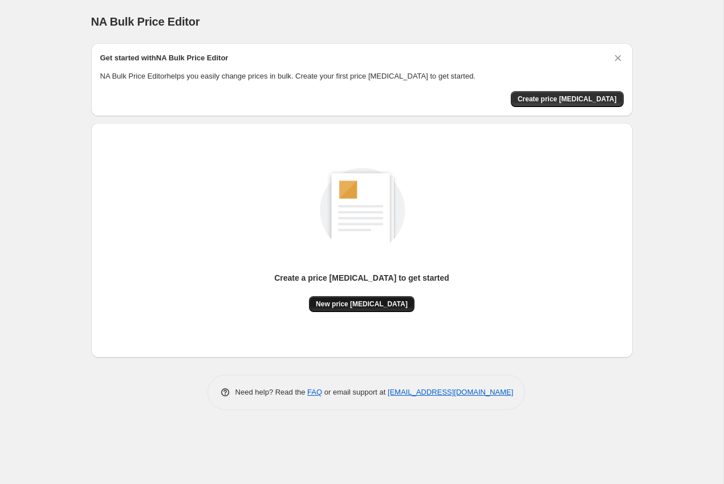
click at [376, 306] on span "New price [MEDICAL_DATA]" at bounding box center [362, 304] width 92 height 9
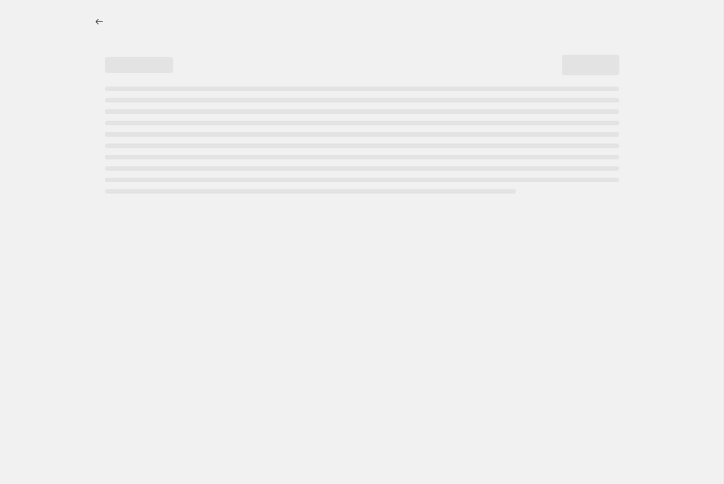
select select "percentage"
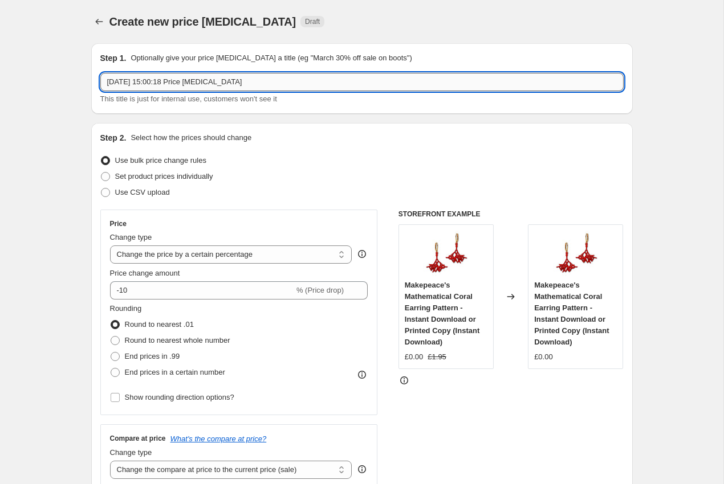
click at [226, 81] on input "9 Oct 2025, 15:00:18 Price change job" at bounding box center [361, 82] width 523 height 18
drag, startPoint x: 263, startPoint y: 80, endPoint x: 92, endPoint y: 62, distance: 172.5
click at [92, 62] on div "Step 1. Optionally give your price change job a title (eg "March 30% off sale o…" at bounding box center [361, 78] width 541 height 71
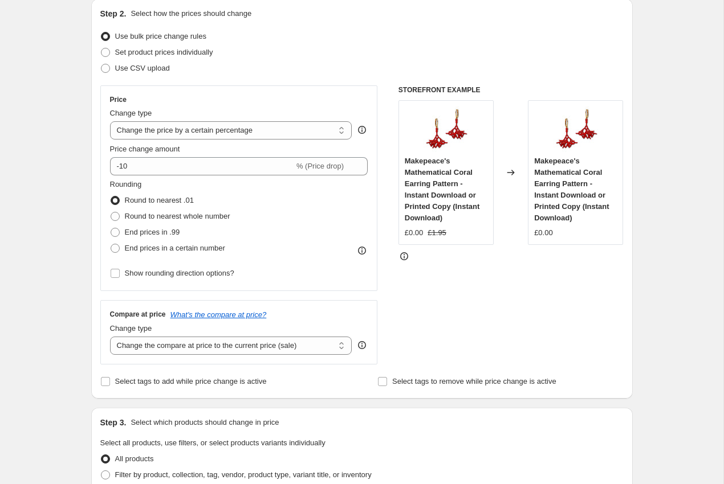
scroll to position [143, 0]
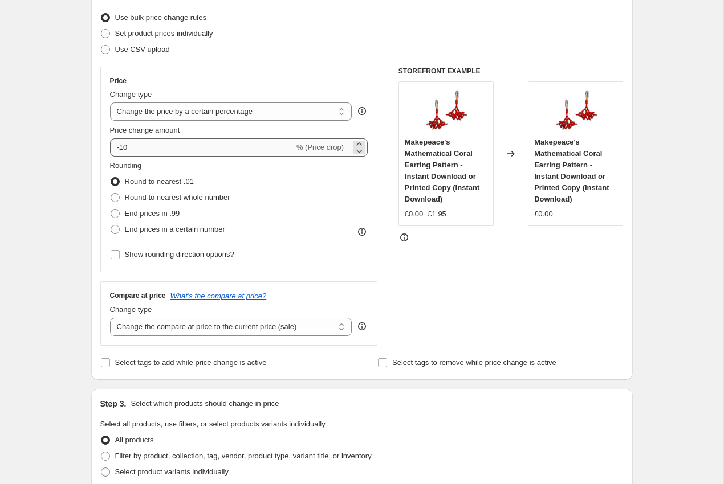
type input "Halloween Sale Main"
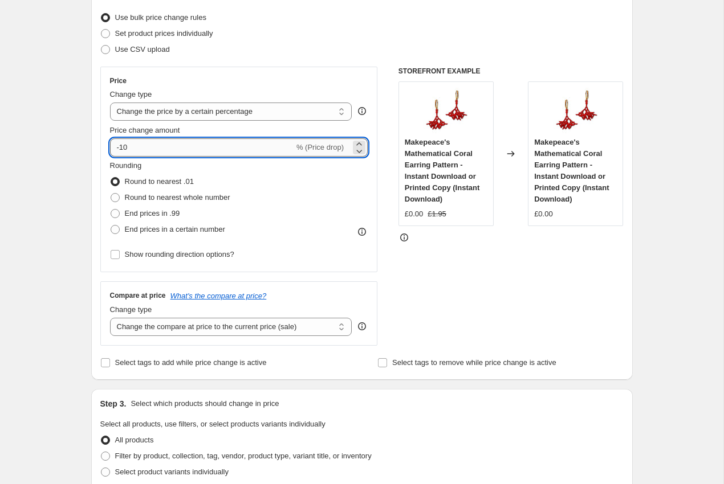
click at [149, 153] on input "-10" at bounding box center [202, 147] width 184 height 18
type input "-1"
type input "-20"
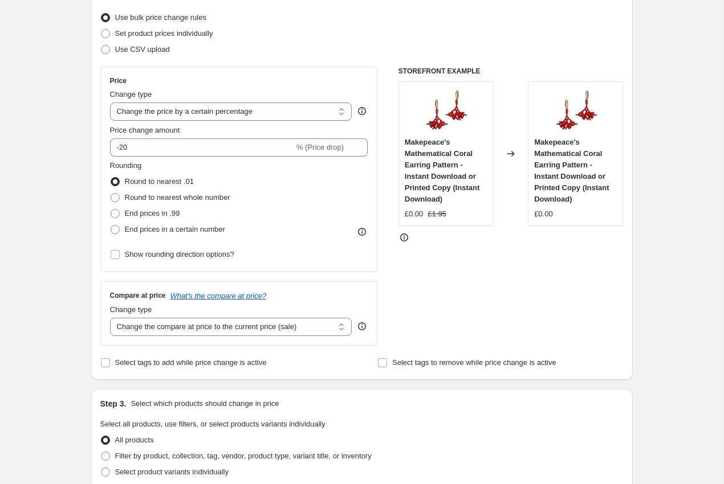
click at [72, 128] on div "Create new price change job. This page is ready Create new price change job Dra…" at bounding box center [361, 435] width 723 height 1157
click at [208, 263] on div "Price Change type Change the price to a certain amount Change the price by a ce…" at bounding box center [239, 170] width 278 height 206
click at [198, 256] on span "Show rounding direction options?" at bounding box center [179, 254] width 109 height 9
click at [120, 256] on input "Show rounding direction options?" at bounding box center [115, 254] width 9 height 9
checkbox input "true"
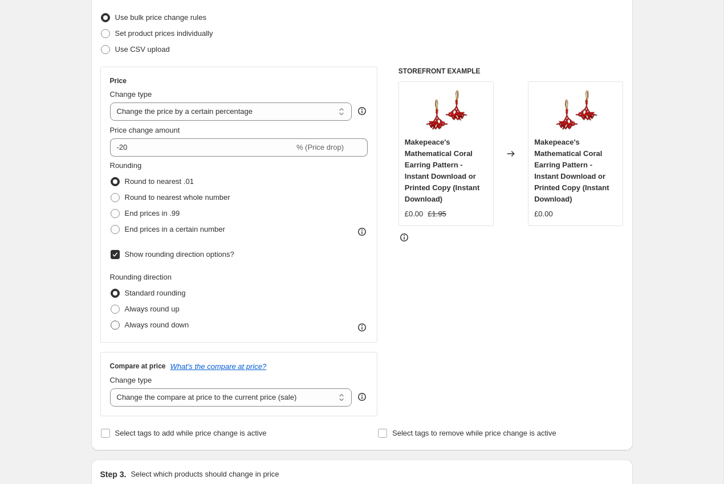
click at [174, 326] on span "Always round down" at bounding box center [157, 325] width 64 height 9
click at [111, 321] on input "Always round down" at bounding box center [111, 321] width 1 height 1
radio input "true"
click at [78, 248] on div "Create new price change job. This page is ready Create new price change job Dra…" at bounding box center [361, 471] width 569 height 1228
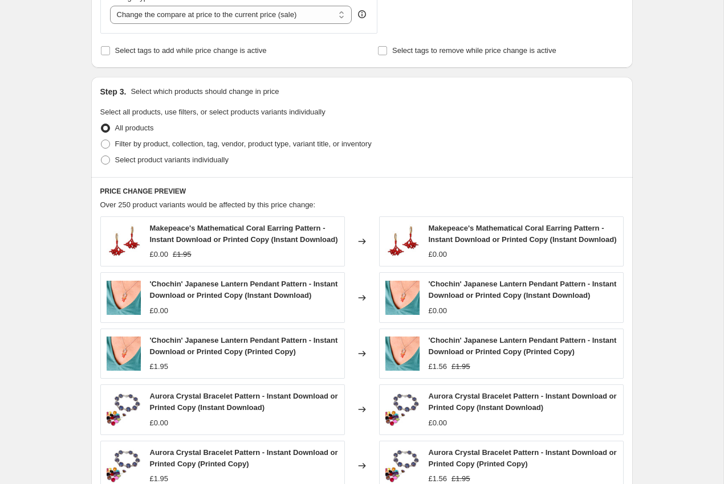
scroll to position [528, 0]
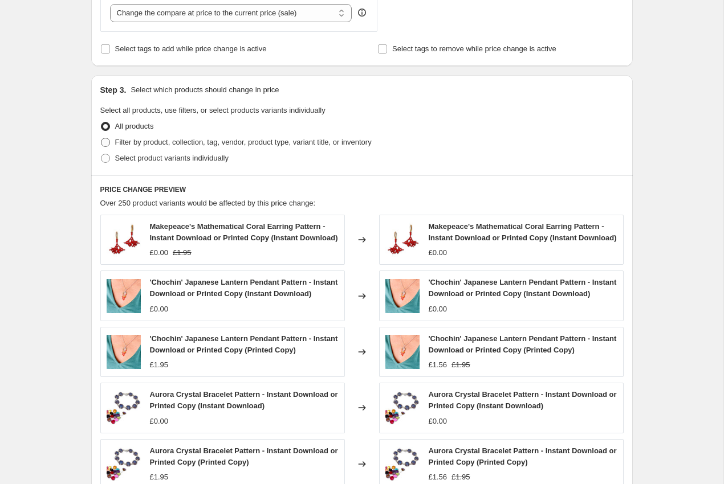
click at [111, 142] on label "Filter by product, collection, tag, vendor, product type, variant title, or inv…" at bounding box center [235, 142] width 271 height 16
click at [101, 138] on input "Filter by product, collection, tag, vendor, product type, variant title, or inv…" at bounding box center [101, 138] width 1 height 1
radio input "true"
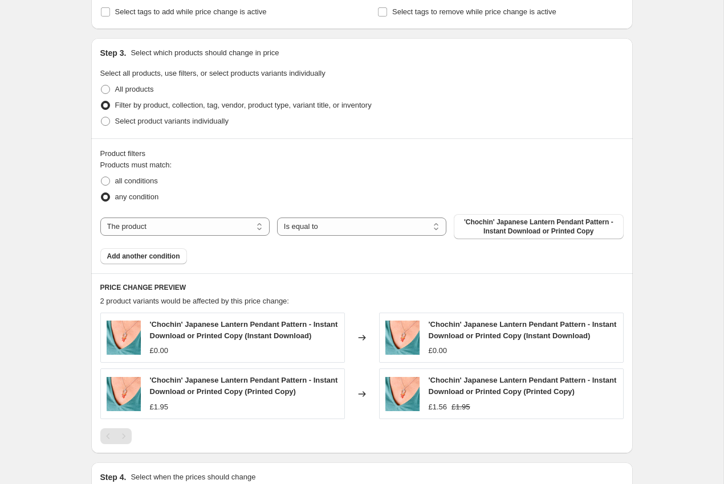
scroll to position [576, 0]
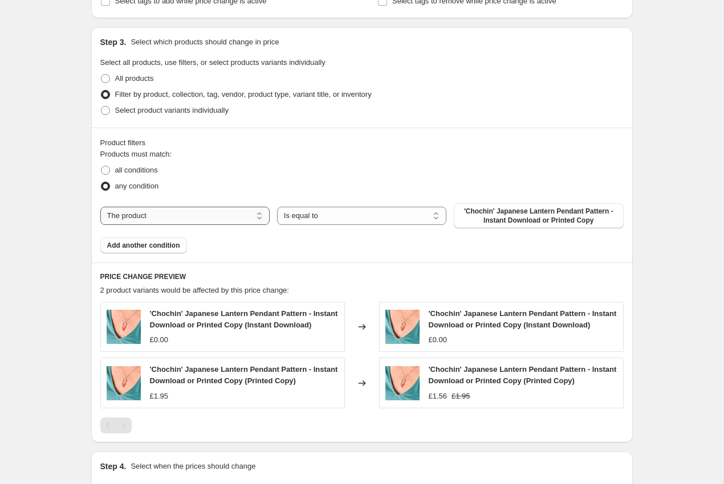
click at [195, 223] on select "The product The product's collection The product's tag The product's vendor The…" at bounding box center [184, 216] width 169 height 18
select select "collection"
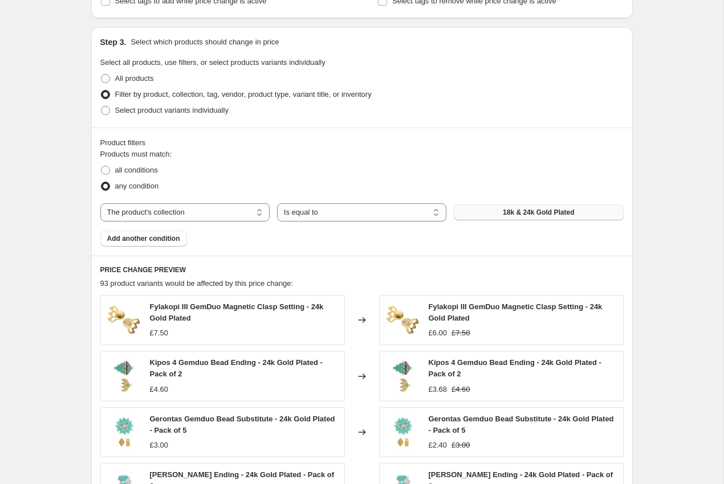
click at [533, 214] on span "18k & 24k Gold Plated" at bounding box center [538, 212] width 71 height 9
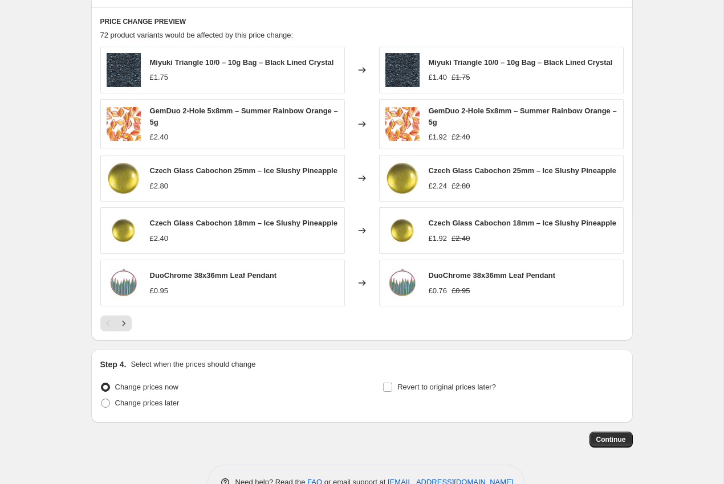
scroll to position [825, 0]
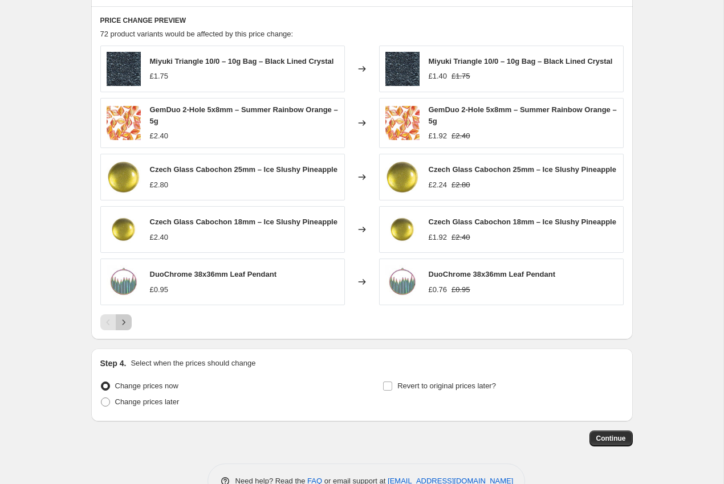
click at [129, 331] on button "Next" at bounding box center [124, 323] width 16 height 16
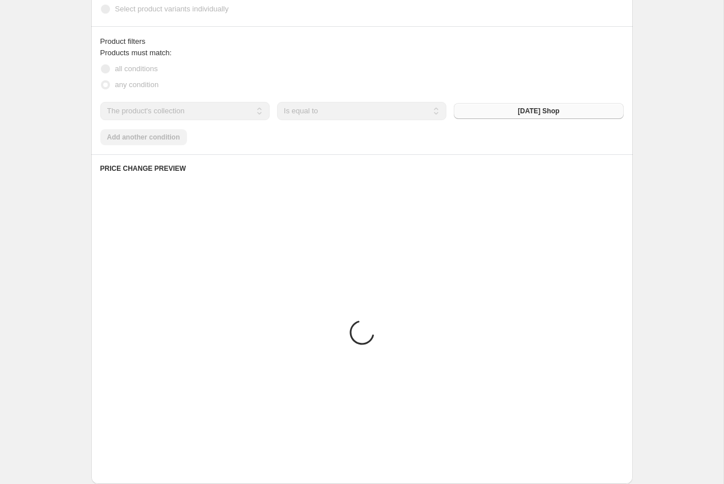
scroll to position [698, 0]
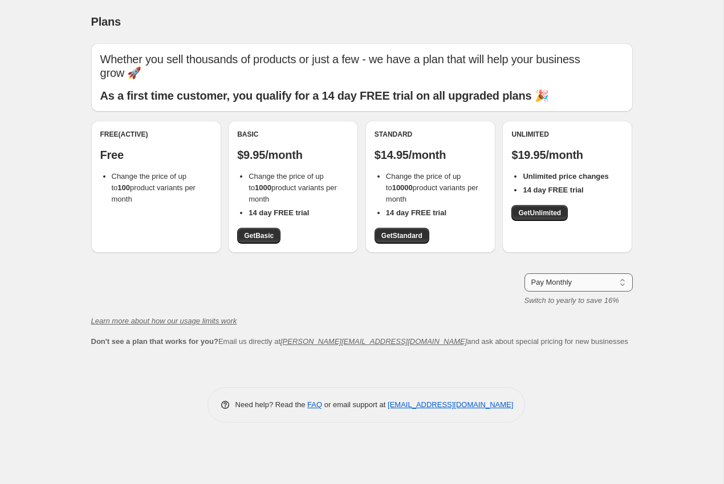
click at [558, 274] on select "Pay Monthly Pay Yearly (Save 16%)" at bounding box center [578, 283] width 108 height 18
click at [524, 274] on select "Pay Monthly Pay Yearly (Save 16%)" at bounding box center [578, 283] width 108 height 18
click at [421, 274] on div "Pay Monthly Pay Yearly (Save 16%) Pay Monthly Switch to yearly to save 16%" at bounding box center [361, 290] width 541 height 33
drag, startPoint x: 334, startPoint y: 197, endPoint x: 309, endPoint y: 193, distance: 25.4
click at [309, 193] on ul "Change the price of up to 1000 product variants per month 14 day FREE trial" at bounding box center [293, 195] width 112 height 48
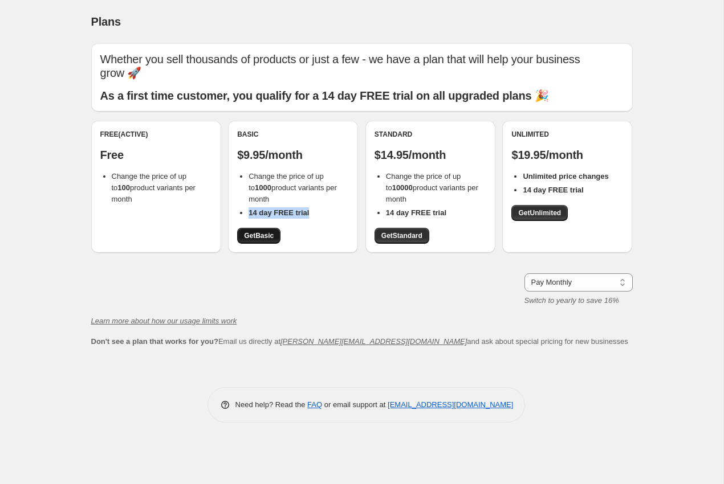
click at [256, 230] on link "Get Basic" at bounding box center [258, 236] width 43 height 16
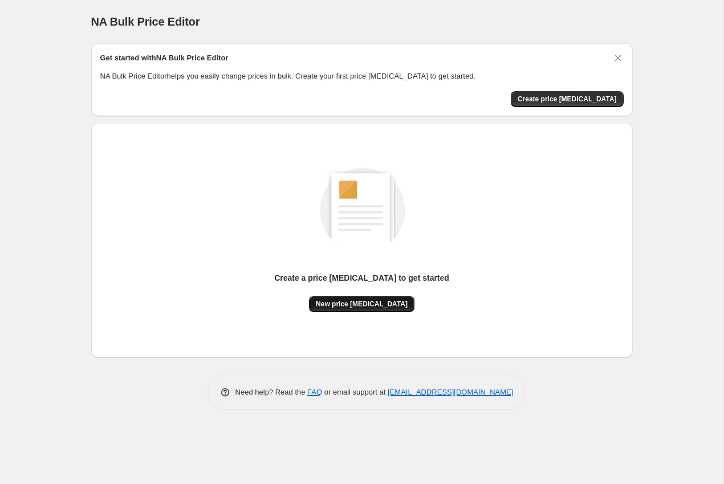
click at [344, 303] on span "New price [MEDICAL_DATA]" at bounding box center [362, 304] width 92 height 9
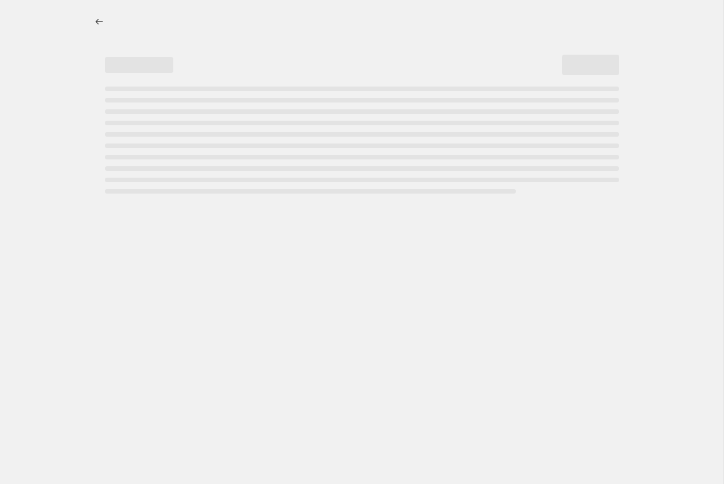
select select "percentage"
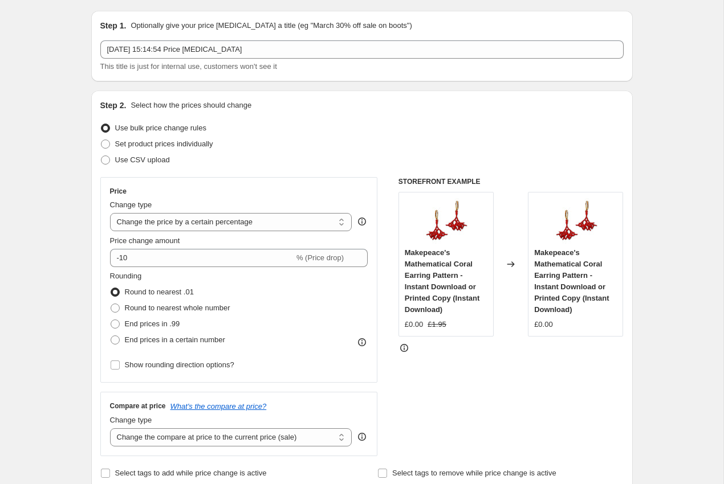
scroll to position [35, 0]
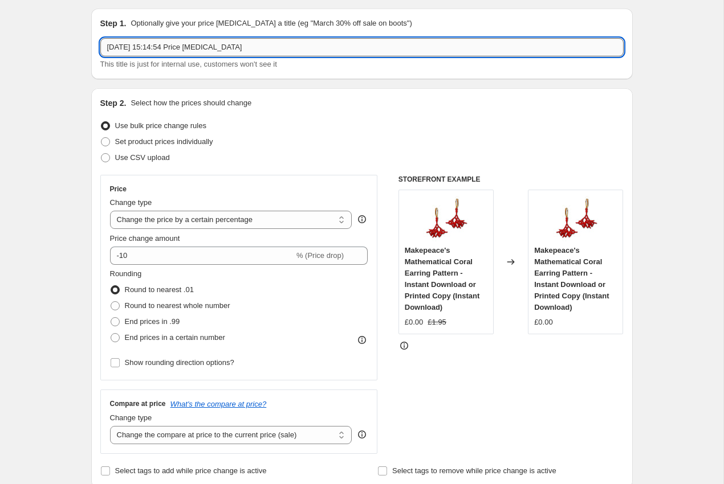
drag, startPoint x: 255, startPoint y: 56, endPoint x: 124, endPoint y: 46, distance: 131.5
click at [124, 46] on input "9 Oct 2025, 15:14:54 Price change job" at bounding box center [361, 47] width 523 height 18
drag, startPoint x: 182, startPoint y: 46, endPoint x: 324, endPoint y: 46, distance: 141.9
click at [324, 46] on input "9 Oct 2025, 15:14:54 Price change job" at bounding box center [361, 47] width 523 height 18
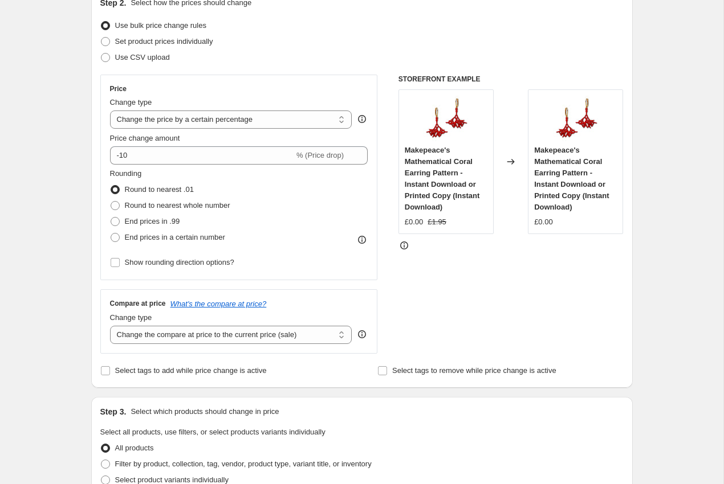
scroll to position [151, 0]
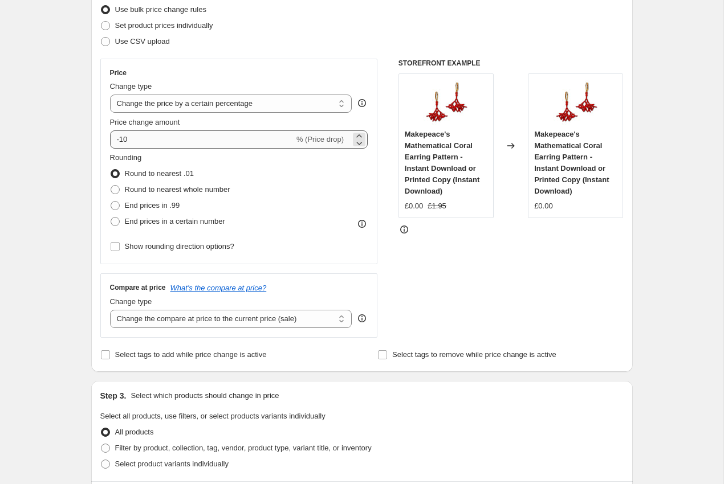
type input "9 Oct 2025, 15:14:54 Halloween Sale"
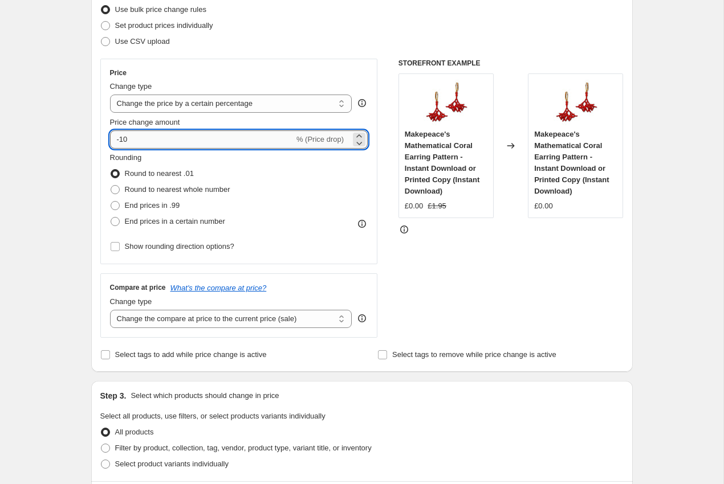
click at [150, 131] on input "-10" at bounding box center [202, 139] width 184 height 18
type input "-1"
type input "-20"
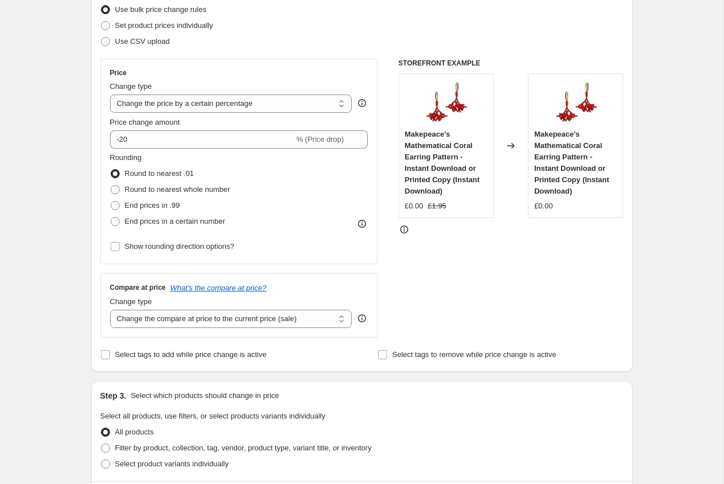
click at [42, 119] on div "Create new price change job. This page is ready Create new price change job Dra…" at bounding box center [361, 427] width 723 height 1157
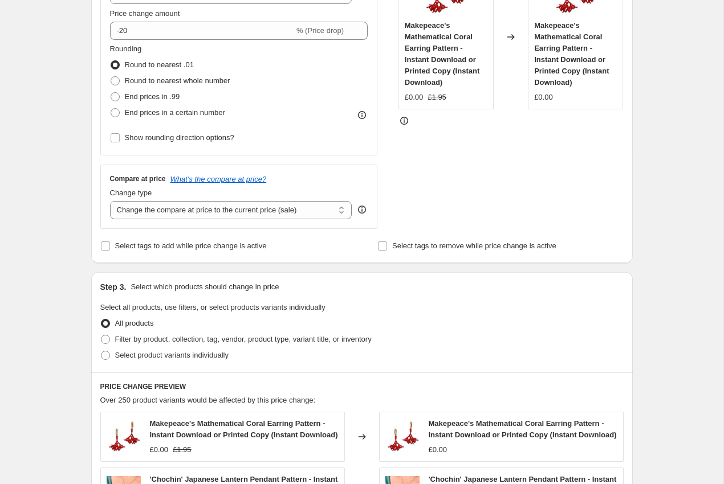
scroll to position [270, 0]
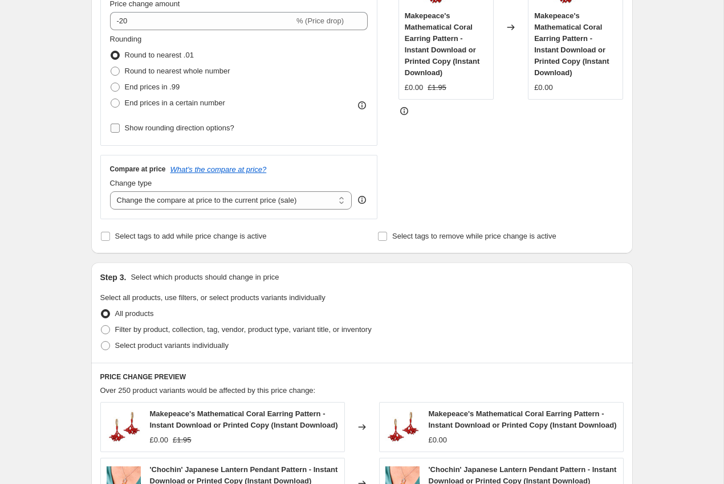
click at [113, 128] on input "Show rounding direction options?" at bounding box center [115, 128] width 9 height 9
checkbox input "true"
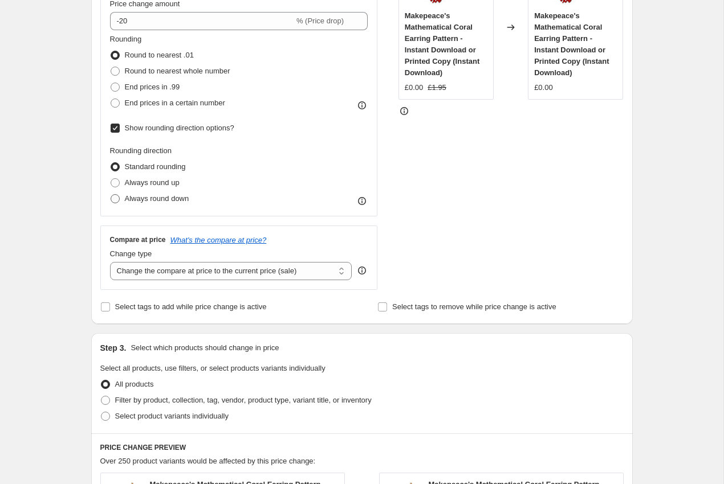
click at [145, 199] on span "Always round down" at bounding box center [157, 198] width 64 height 9
click at [111, 195] on input "Always round down" at bounding box center [111, 194] width 1 height 1
radio input "true"
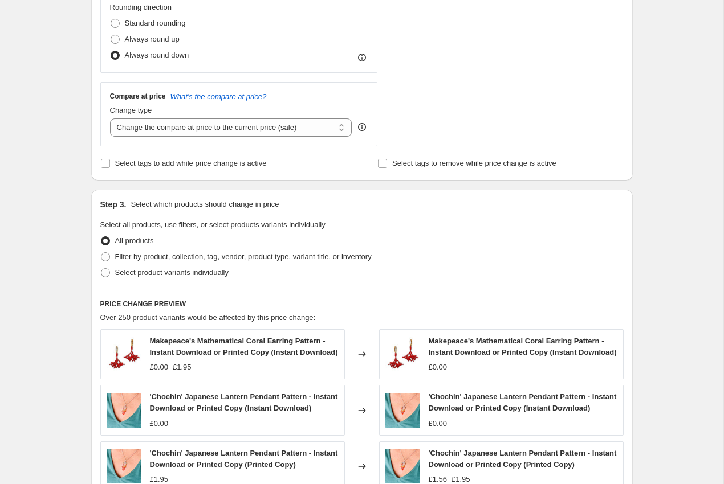
scroll to position [414, 0]
click at [107, 167] on input "Select tags to add while price change is active" at bounding box center [105, 162] width 9 height 9
checkbox input "true"
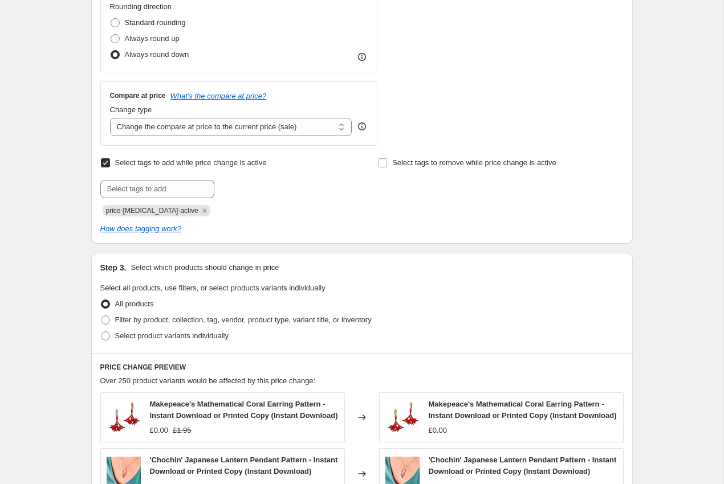
click at [169, 210] on span "price-[MEDICAL_DATA]-active" at bounding box center [152, 211] width 92 height 8
click at [162, 207] on span "price-[MEDICAL_DATA]-active" at bounding box center [152, 211] width 92 height 8
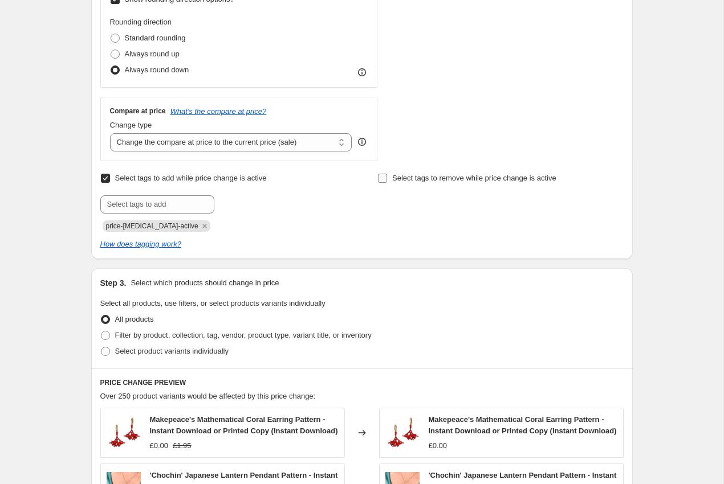
click at [389, 176] on label "Select tags to remove while price change is active" at bounding box center [466, 178] width 179 height 16
click at [387, 176] on input "Select tags to remove while price change is active" at bounding box center [382, 178] width 9 height 9
click at [389, 176] on label "Select tags to remove while price change is active" at bounding box center [466, 178] width 179 height 16
click at [387, 176] on input "Select tags to remove while price change is active" at bounding box center [382, 178] width 9 height 9
checkbox input "false"
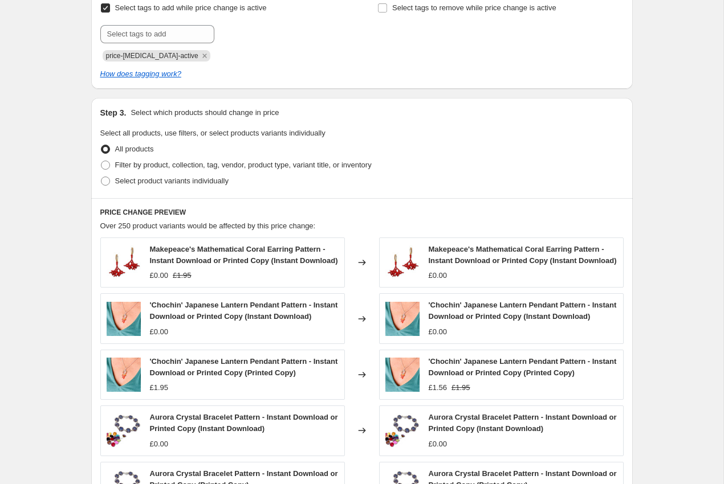
scroll to position [572, 0]
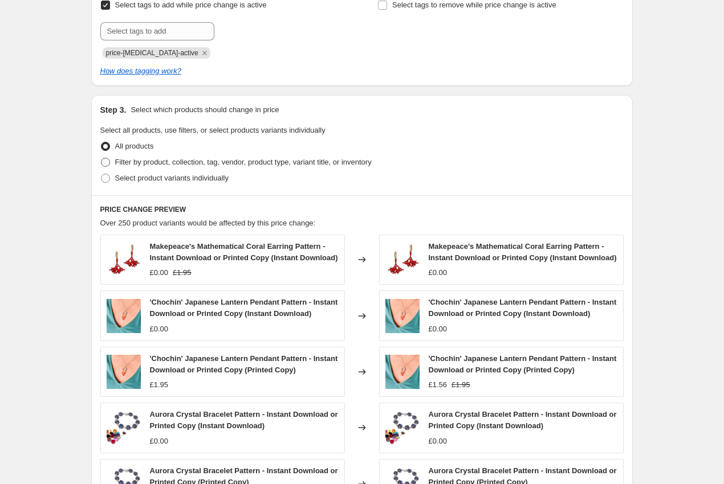
click at [232, 164] on span "Filter by product, collection, tag, vendor, product type, variant title, or inv…" at bounding box center [243, 162] width 256 height 9
click at [101, 158] on input "Filter by product, collection, tag, vendor, product type, variant title, or inv…" at bounding box center [101, 158] width 1 height 1
radio input "true"
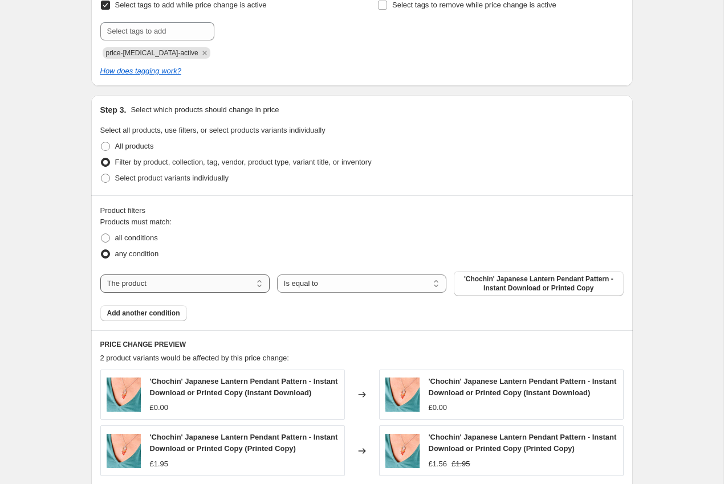
click at [189, 284] on select "The product The product's collection The product's tag The product's vendor The…" at bounding box center [184, 284] width 169 height 18
select select "collection"
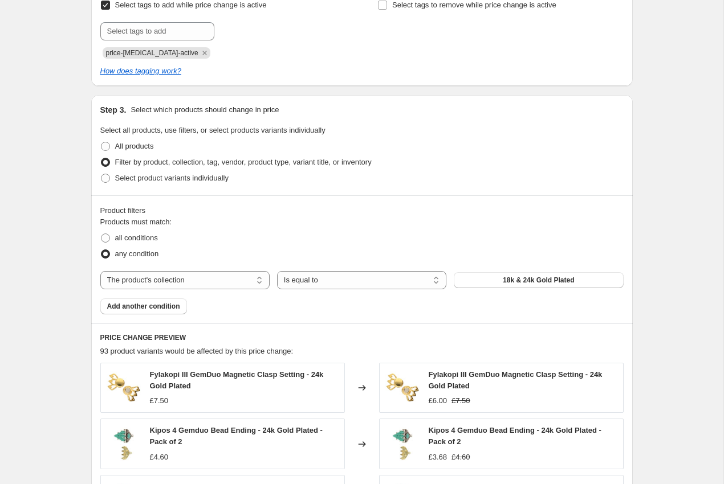
click at [400, 289] on div "Products must match: all conditions any condition The product The product's col…" at bounding box center [361, 266] width 523 height 98
click at [500, 260] on div "any condition" at bounding box center [361, 254] width 523 height 16
click at [500, 278] on button "18k & 24k Gold Plated" at bounding box center [538, 280] width 169 height 16
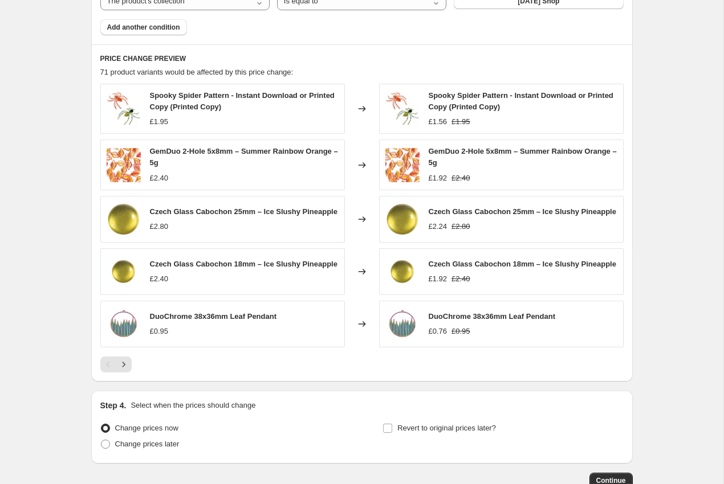
scroll to position [850, 0]
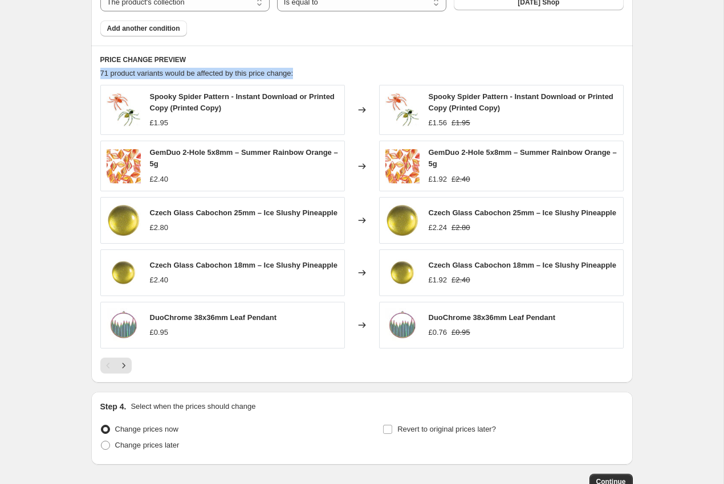
drag, startPoint x: 100, startPoint y: 79, endPoint x: 334, endPoint y: 72, distance: 234.3
click at [334, 72] on div "71 product variants would be affected by this price change:" at bounding box center [361, 73] width 523 height 11
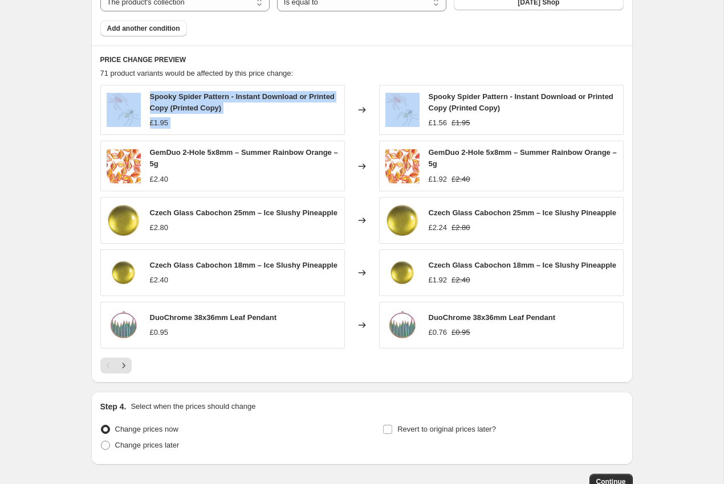
drag, startPoint x: 334, startPoint y: 72, endPoint x: 349, endPoint y: 99, distance: 31.1
click at [349, 99] on div "PRICE CHANGE PREVIEW 71 product variants would be affected by this price change…" at bounding box center [361, 214] width 541 height 337
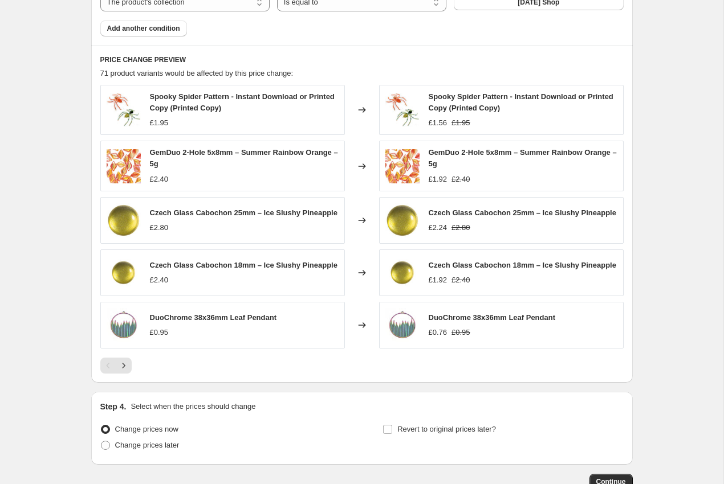
click at [342, 62] on h6 "PRICE CHANGE PREVIEW" at bounding box center [361, 59] width 523 height 9
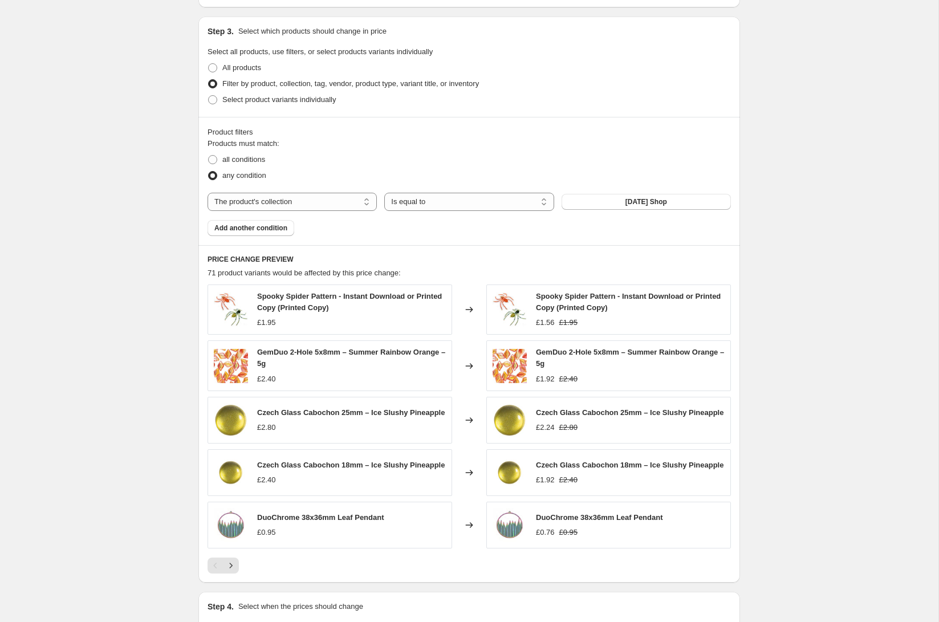
scroll to position [610, 0]
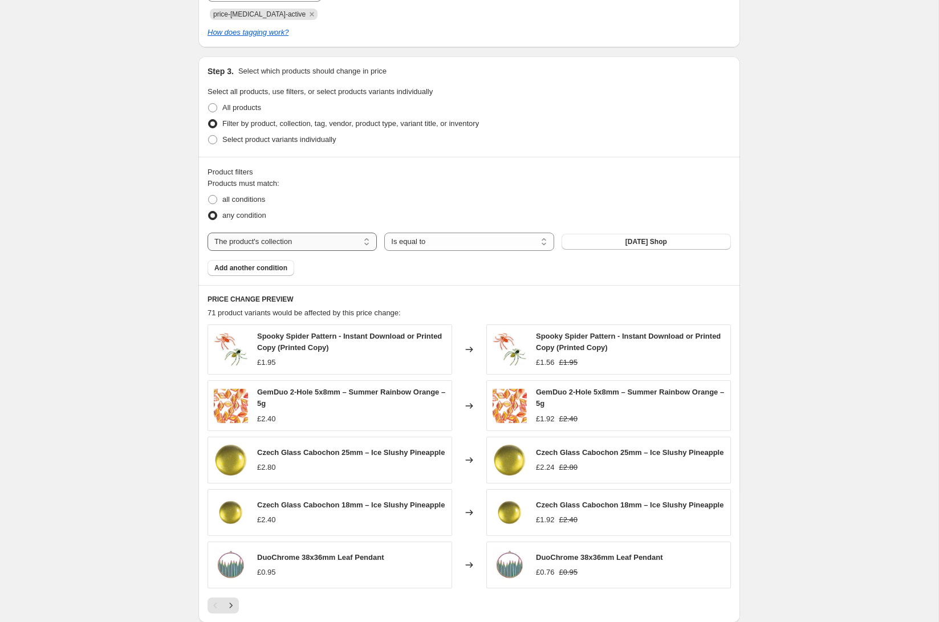
click at [324, 237] on select "The product The product's collection The product's tag The product's vendor The…" at bounding box center [291, 241] width 169 height 18
click at [105, 187] on div "Create new price change job. This page is ready Create new price change job Dra…" at bounding box center [469, 94] width 938 height 1409
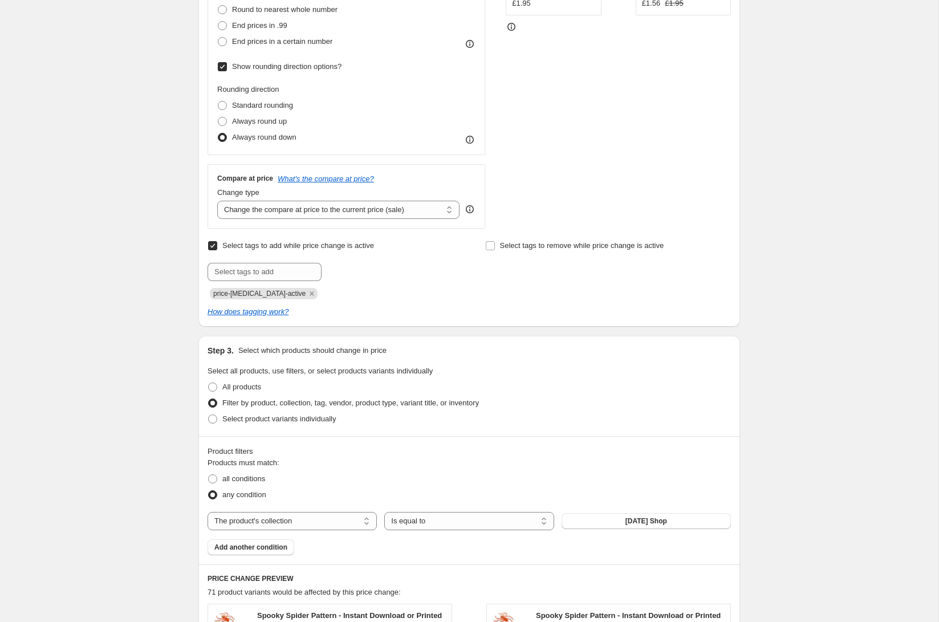
scroll to position [0, 0]
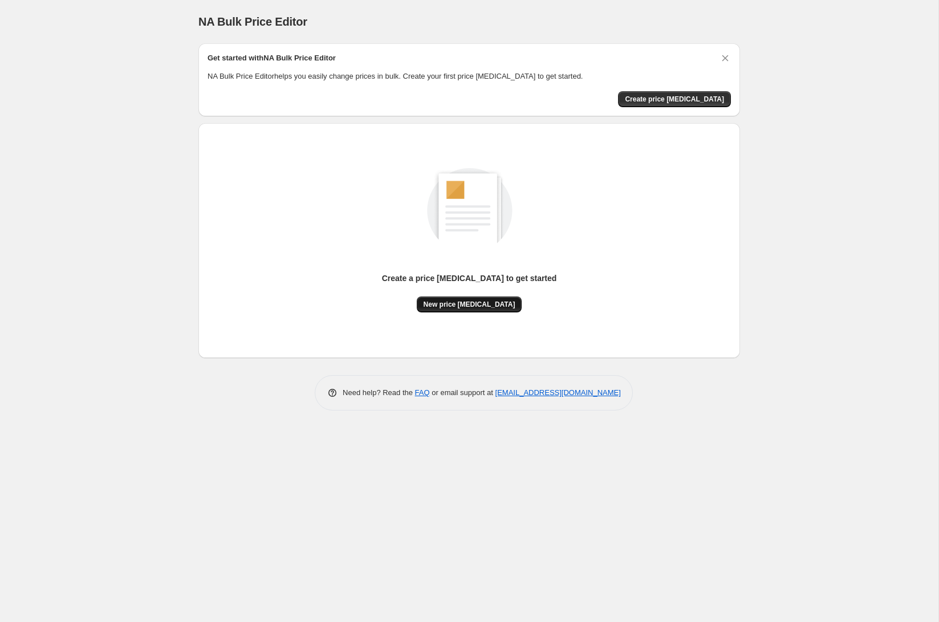
click at [478, 297] on button "New price [MEDICAL_DATA]" at bounding box center [469, 304] width 105 height 16
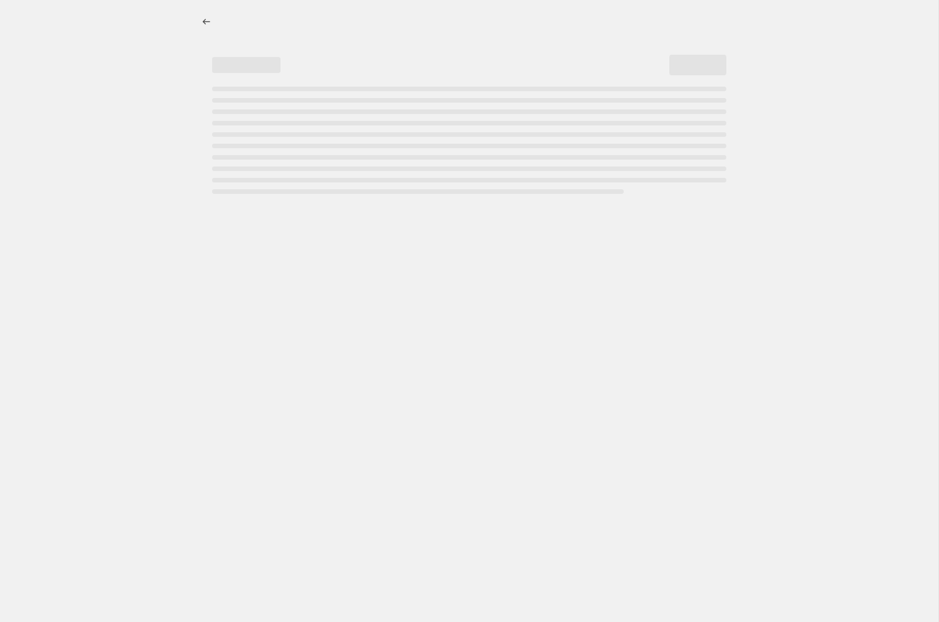
select select "percentage"
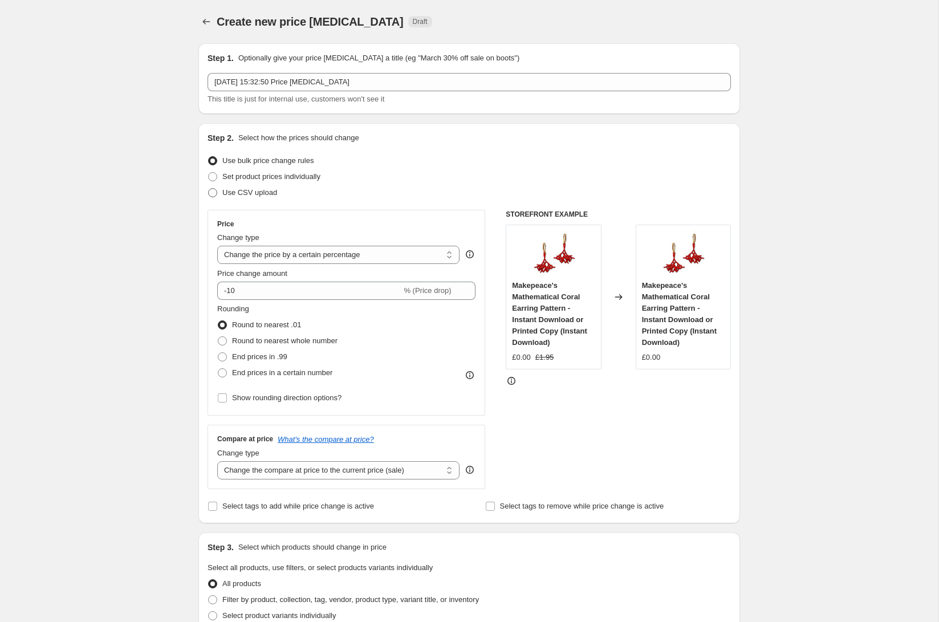
click at [232, 195] on span "Use CSV upload" at bounding box center [249, 192] width 55 height 9
click at [209, 189] on input "Use CSV upload" at bounding box center [208, 188] width 1 height 1
radio input "true"
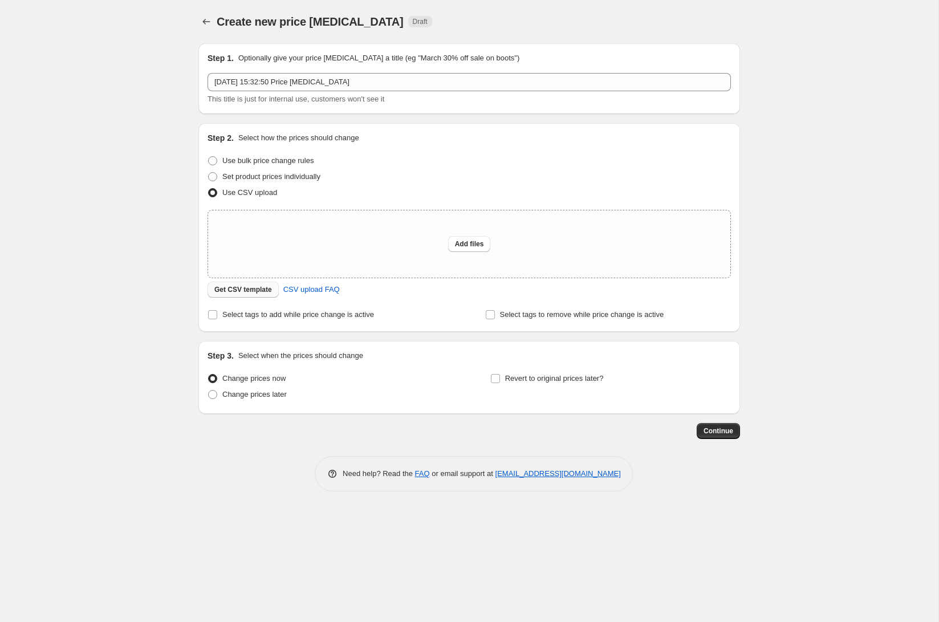
click at [252, 284] on button "Get CSV template" at bounding box center [242, 290] width 71 height 16
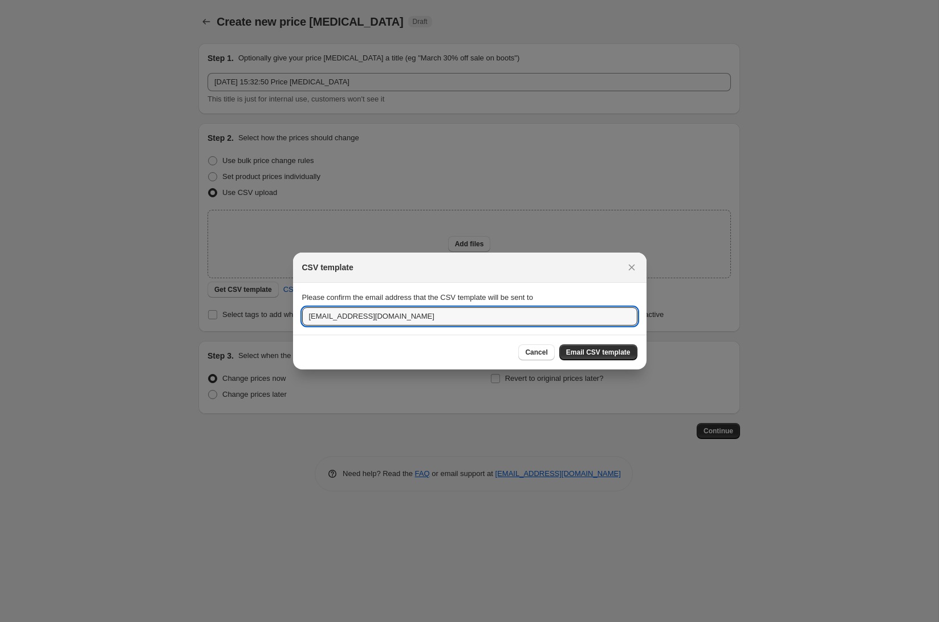
drag, startPoint x: 493, startPoint y: 313, endPoint x: 255, endPoint y: 313, distance: 238.2
click at [255, 621] on div "CSV template Please confirm the email address that the CSV template will be sen…" at bounding box center [469, 622] width 939 height 0
type input "[EMAIL_ADDRESS][DOMAIN_NAME]"
click at [607, 360] on div "Cancel Email CSV template" at bounding box center [469, 351] width 353 height 35
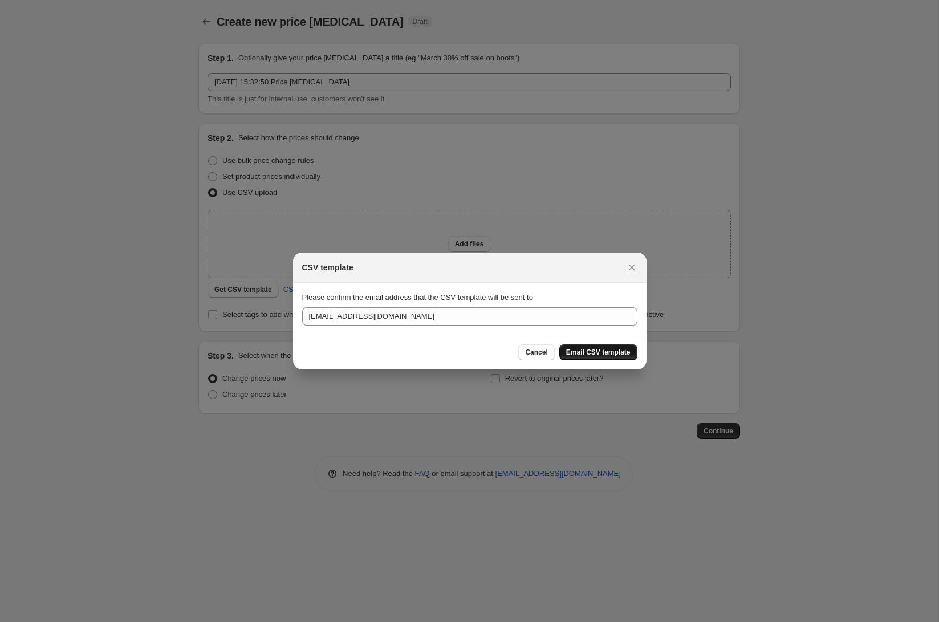
click at [597, 351] on span "Email CSV template" at bounding box center [598, 352] width 64 height 9
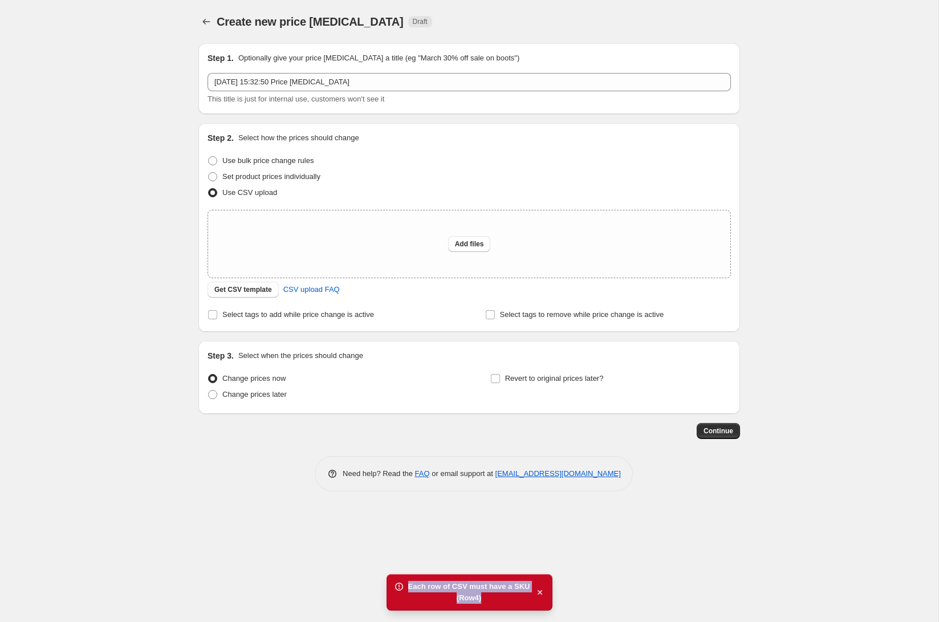
drag, startPoint x: 517, startPoint y: 595, endPoint x: 407, endPoint y: 589, distance: 110.2
click at [407, 589] on div "Each row of CSV must have a SKU (Row 4 )" at bounding box center [469, 592] width 166 height 36
copy div "Each row of CSV must have a SKU (Row 4 )"
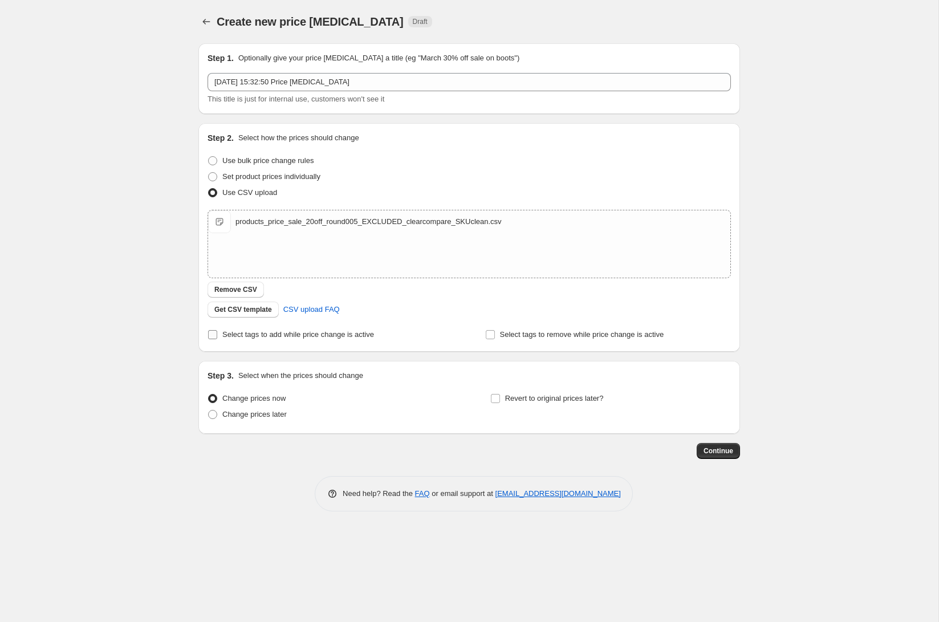
click at [357, 337] on span "Select tags to add while price change is active" at bounding box center [298, 334] width 152 height 9
click at [217, 337] on input "Select tags to add while price change is active" at bounding box center [212, 334] width 9 height 9
checkbox input "true"
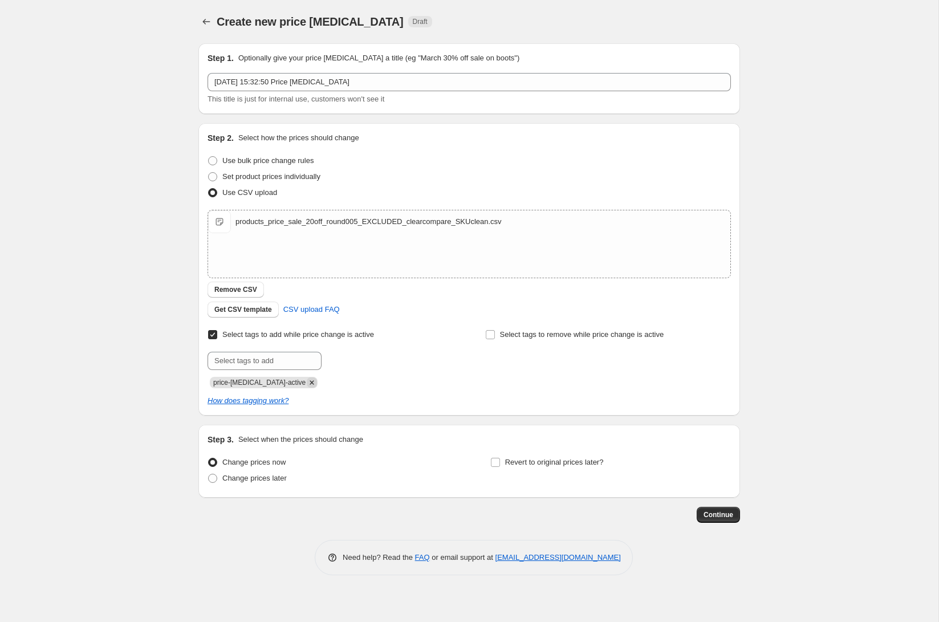
click at [310, 381] on icon "Remove price-change-job-active" at bounding box center [312, 382] width 4 height 4
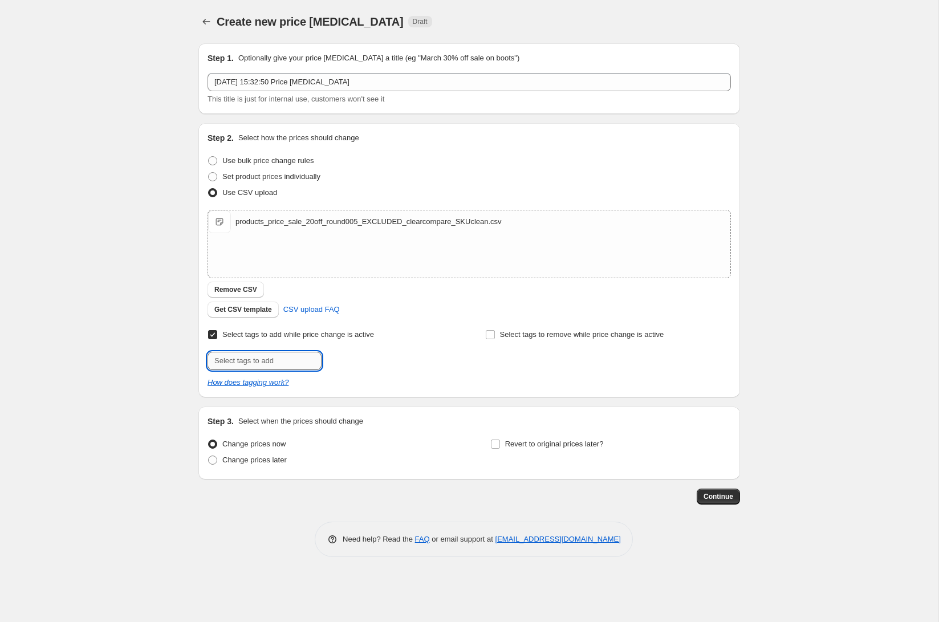
click at [270, 364] on input "text" at bounding box center [264, 361] width 114 height 18
type input "on-sale"
click at [363, 353] on button "Add on-sale" at bounding box center [350, 360] width 53 height 16
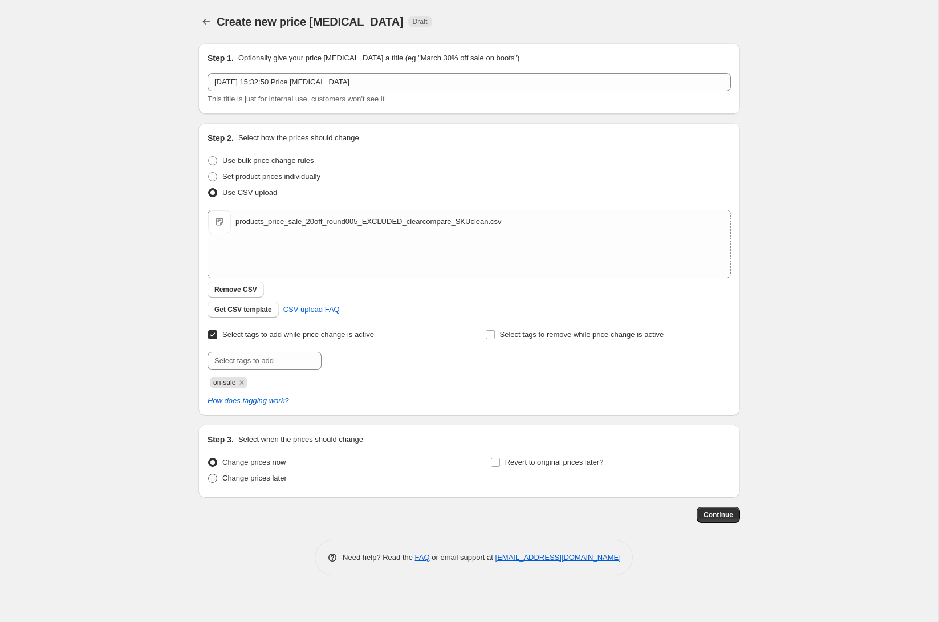
click at [264, 474] on span "Change prices later" at bounding box center [254, 478] width 64 height 9
click at [209, 474] on input "Change prices later" at bounding box center [208, 474] width 1 height 1
radio input "true"
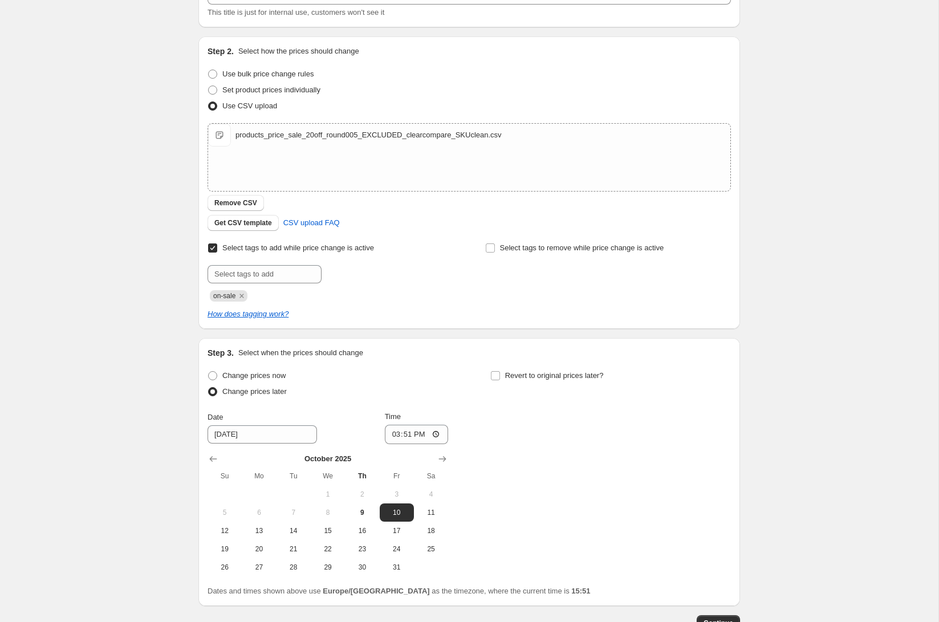
scroll to position [106, 0]
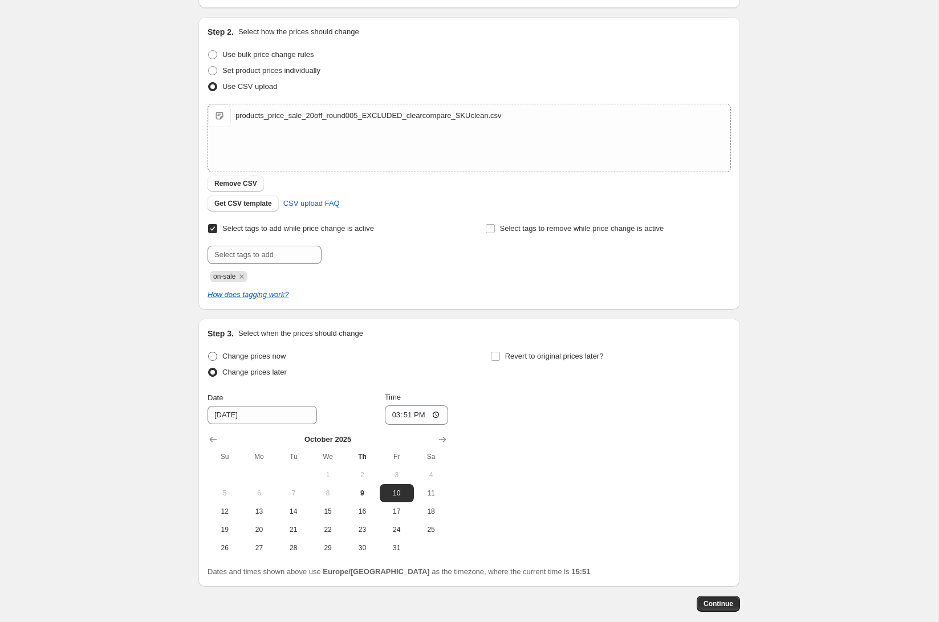
click at [247, 353] on span "Change prices now" at bounding box center [253, 356] width 63 height 9
click at [209, 352] on input "Change prices now" at bounding box center [208, 352] width 1 height 1
radio input "true"
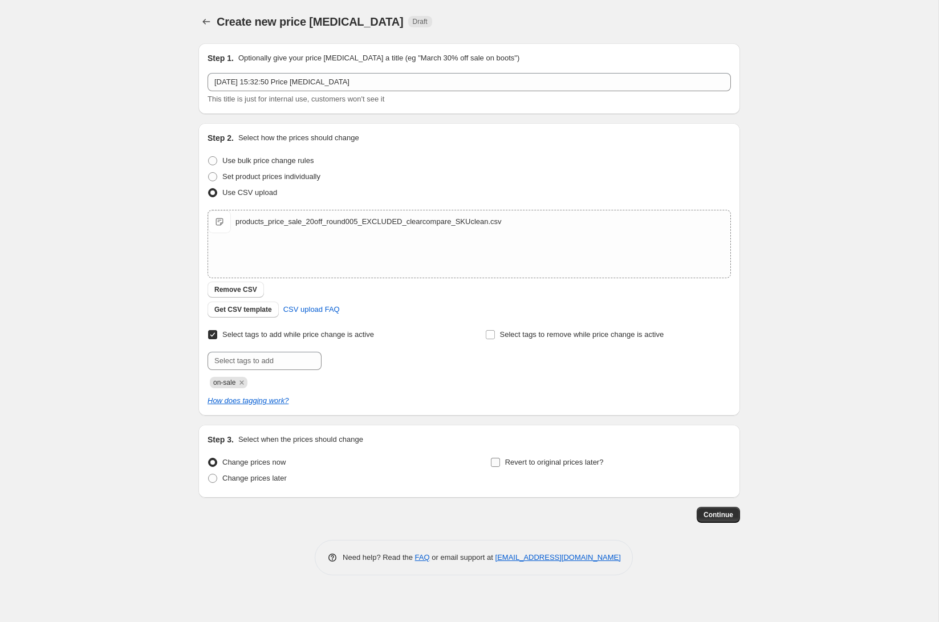
click at [520, 457] on span "Revert to original prices later?" at bounding box center [554, 461] width 99 height 11
click at [500, 458] on input "Revert to original prices later?" at bounding box center [495, 462] width 9 height 9
checkbox input "true"
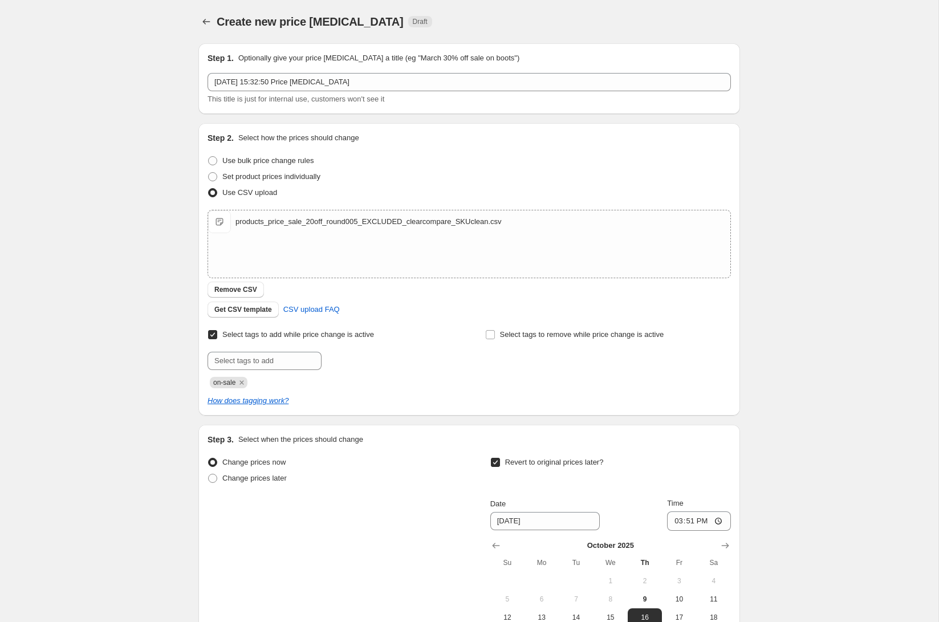
scroll to position [164, 0]
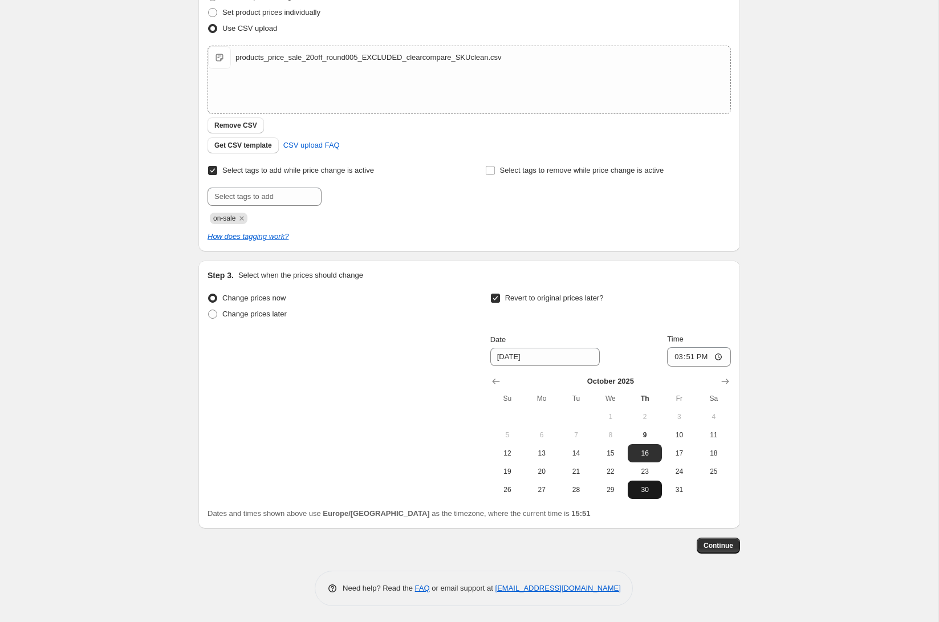
click at [645, 487] on span "30" at bounding box center [644, 489] width 25 height 9
click at [648, 463] on button "23" at bounding box center [644, 471] width 34 height 18
click at [688, 357] on input "15:51" at bounding box center [699, 356] width 64 height 19
click at [676, 463] on button "24" at bounding box center [679, 471] width 34 height 18
type input "[DATE]"
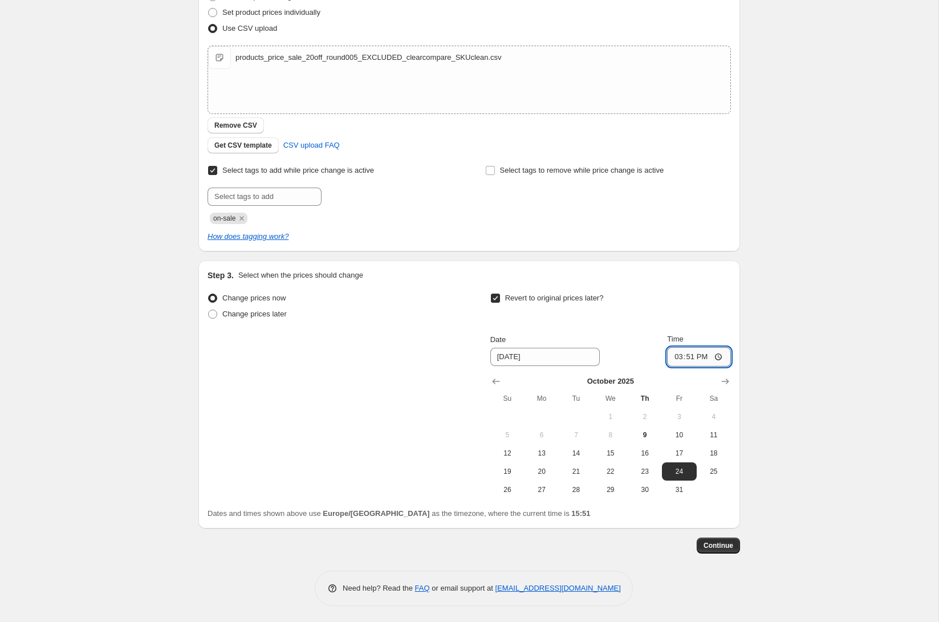
click at [690, 352] on input "15:51" at bounding box center [699, 356] width 64 height 19
type input "23:59"
click at [729, 546] on span "Continue" at bounding box center [718, 545] width 30 height 9
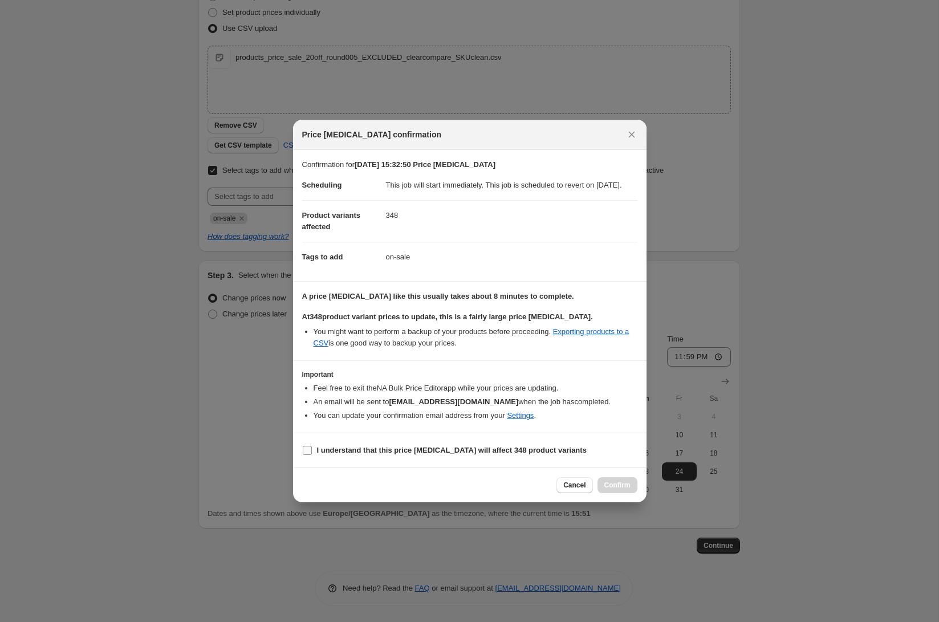
click at [441, 454] on b "I understand that this price [MEDICAL_DATA] will affect 348 product variants" at bounding box center [452, 450] width 270 height 9
click at [312, 455] on input "I understand that this price [MEDICAL_DATA] will affect 348 product variants" at bounding box center [307, 450] width 9 height 9
checkbox input "true"
click at [627, 488] on button "Confirm" at bounding box center [617, 485] width 40 height 16
